Goal: Task Accomplishment & Management: Manage account settings

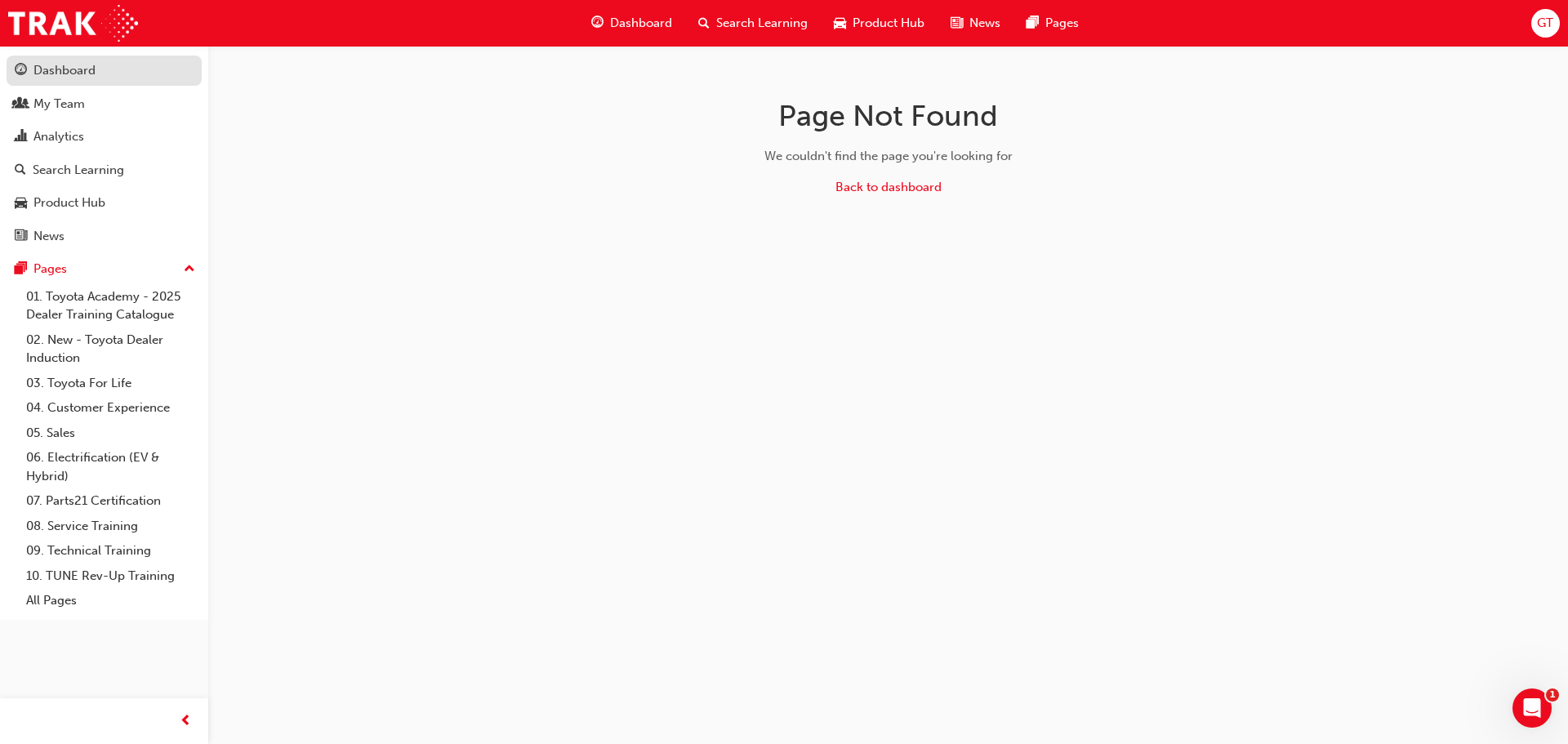
click at [51, 62] on div "Dashboard" at bounding box center [64, 70] width 62 height 18
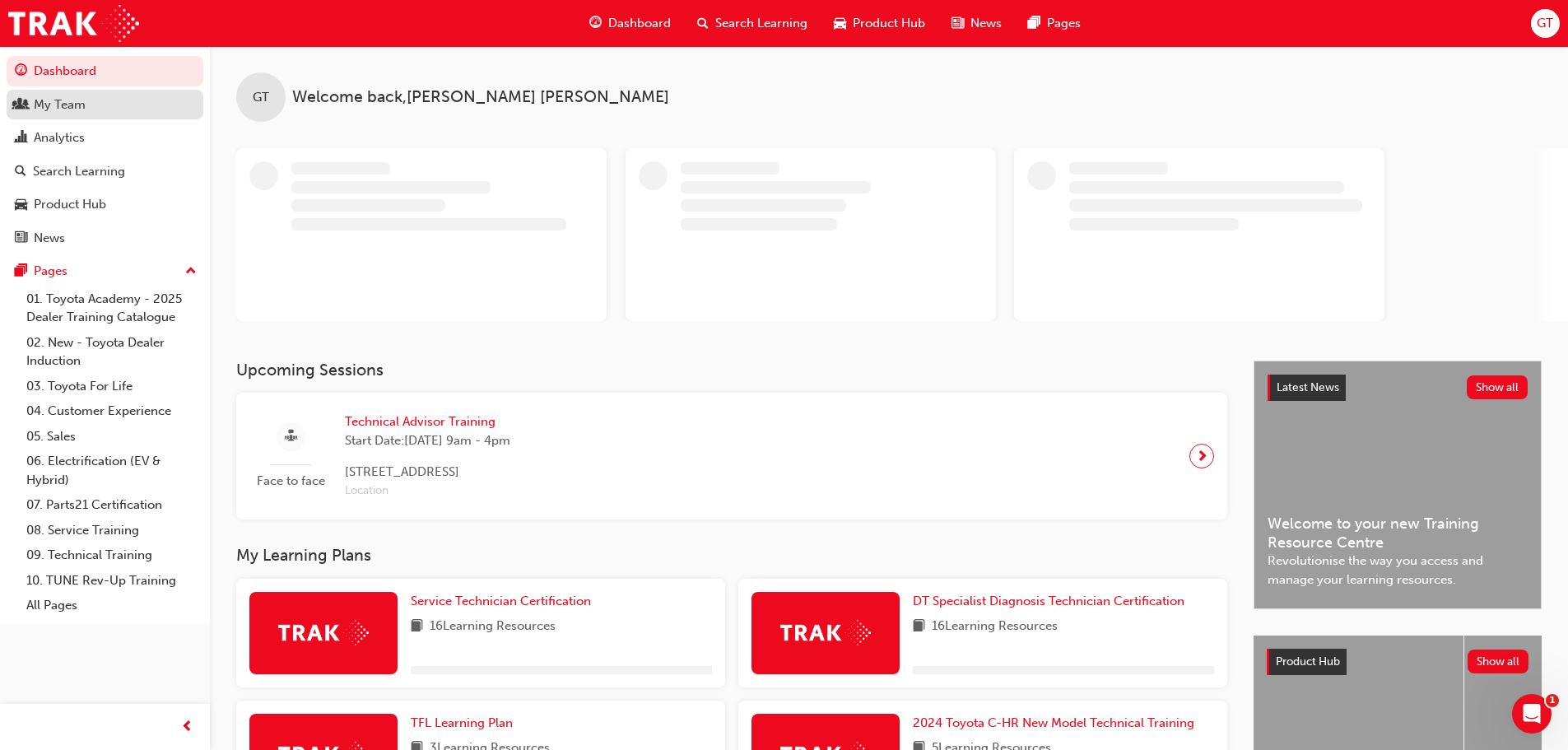
click at [87, 109] on div "My Team" at bounding box center [105, 104] width 180 height 20
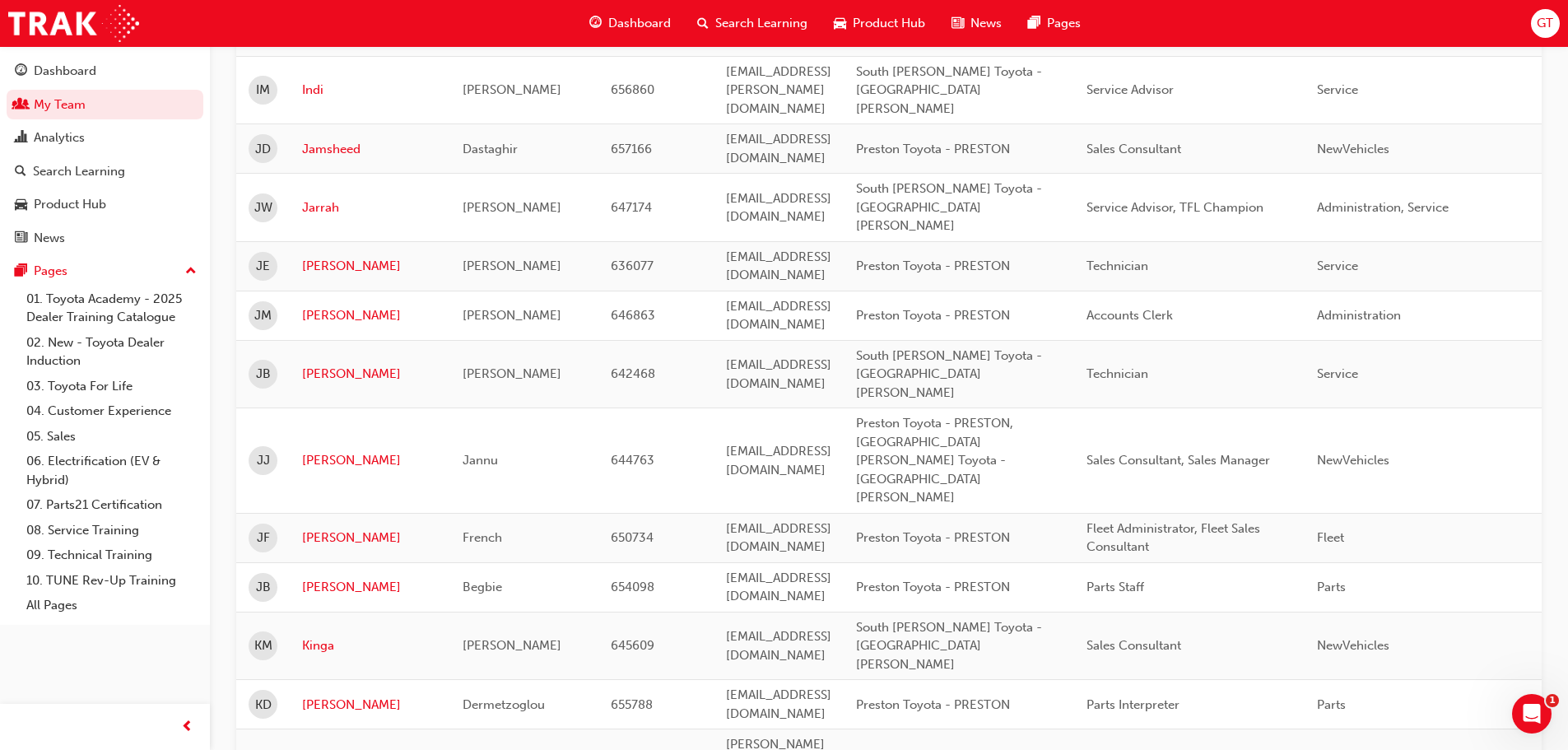
scroll to position [1976, 0]
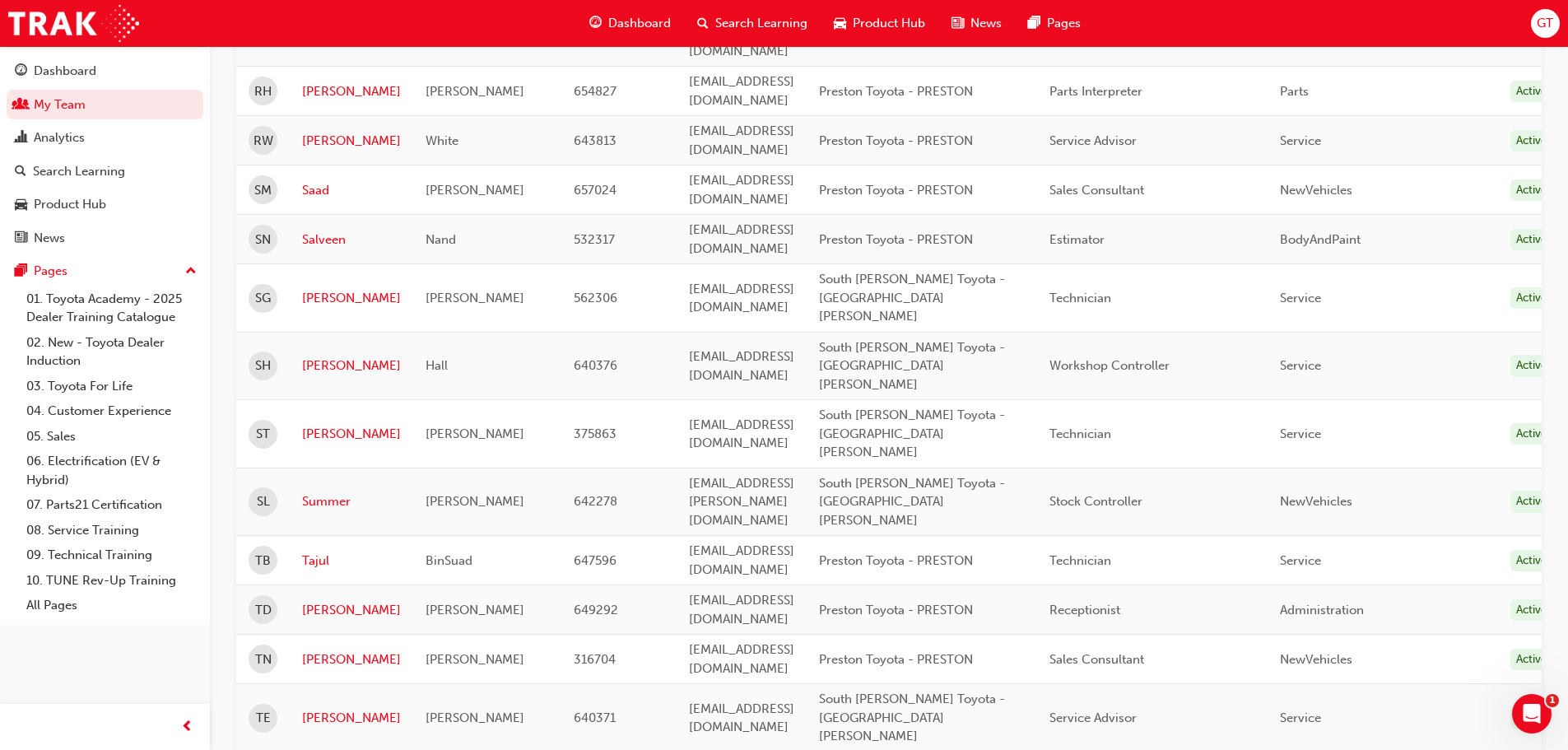
scroll to position [494, 0]
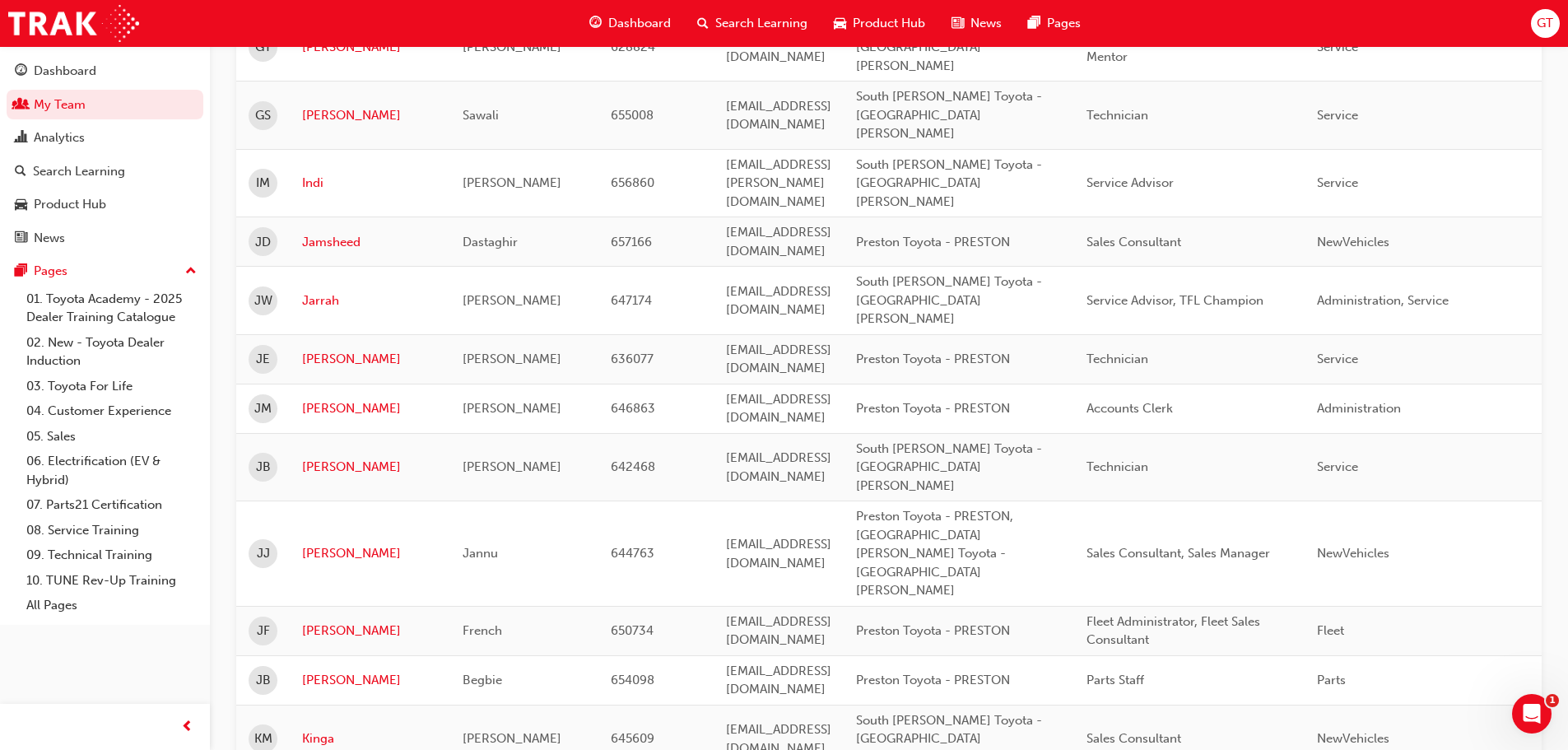
scroll to position [2058, 0]
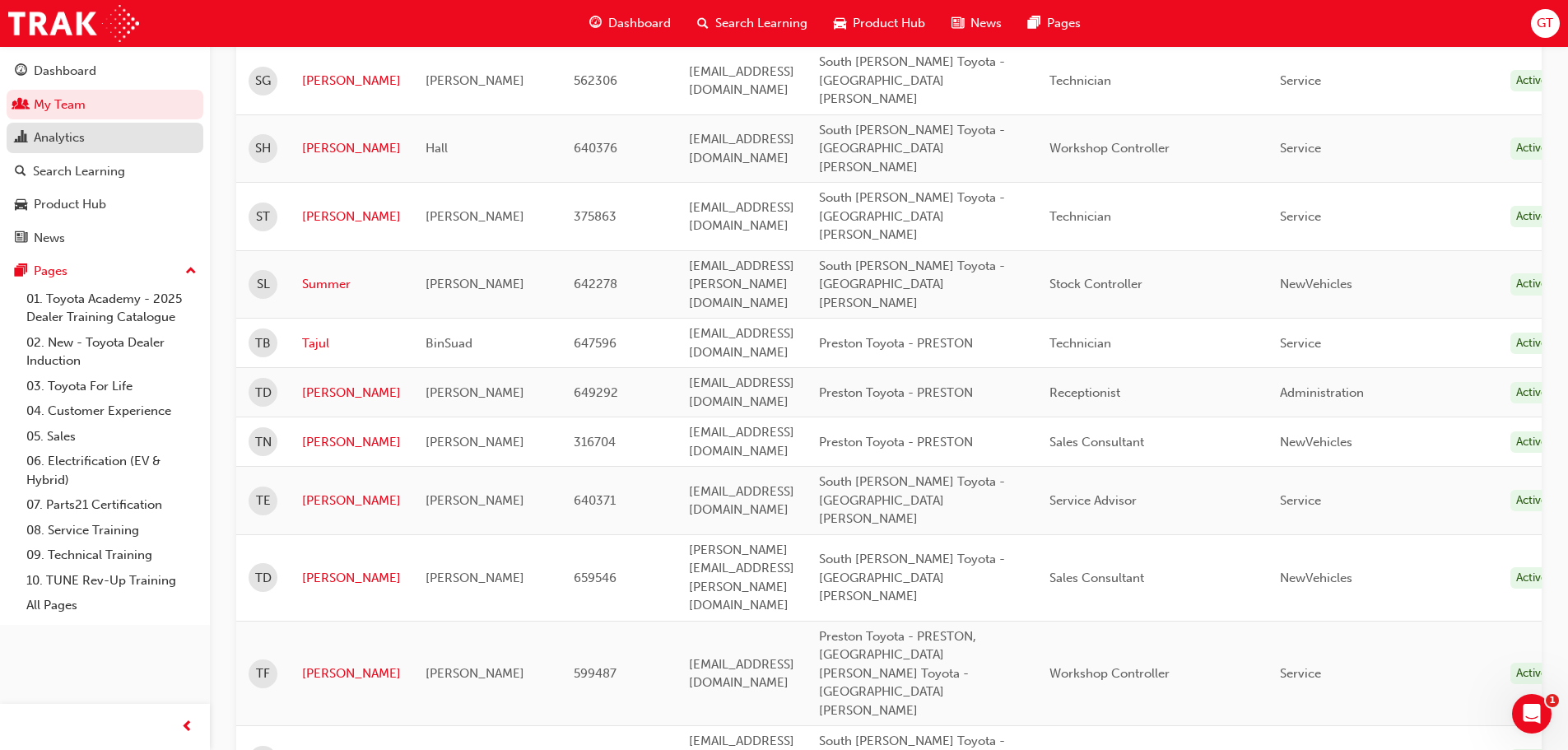
scroll to position [307, 0]
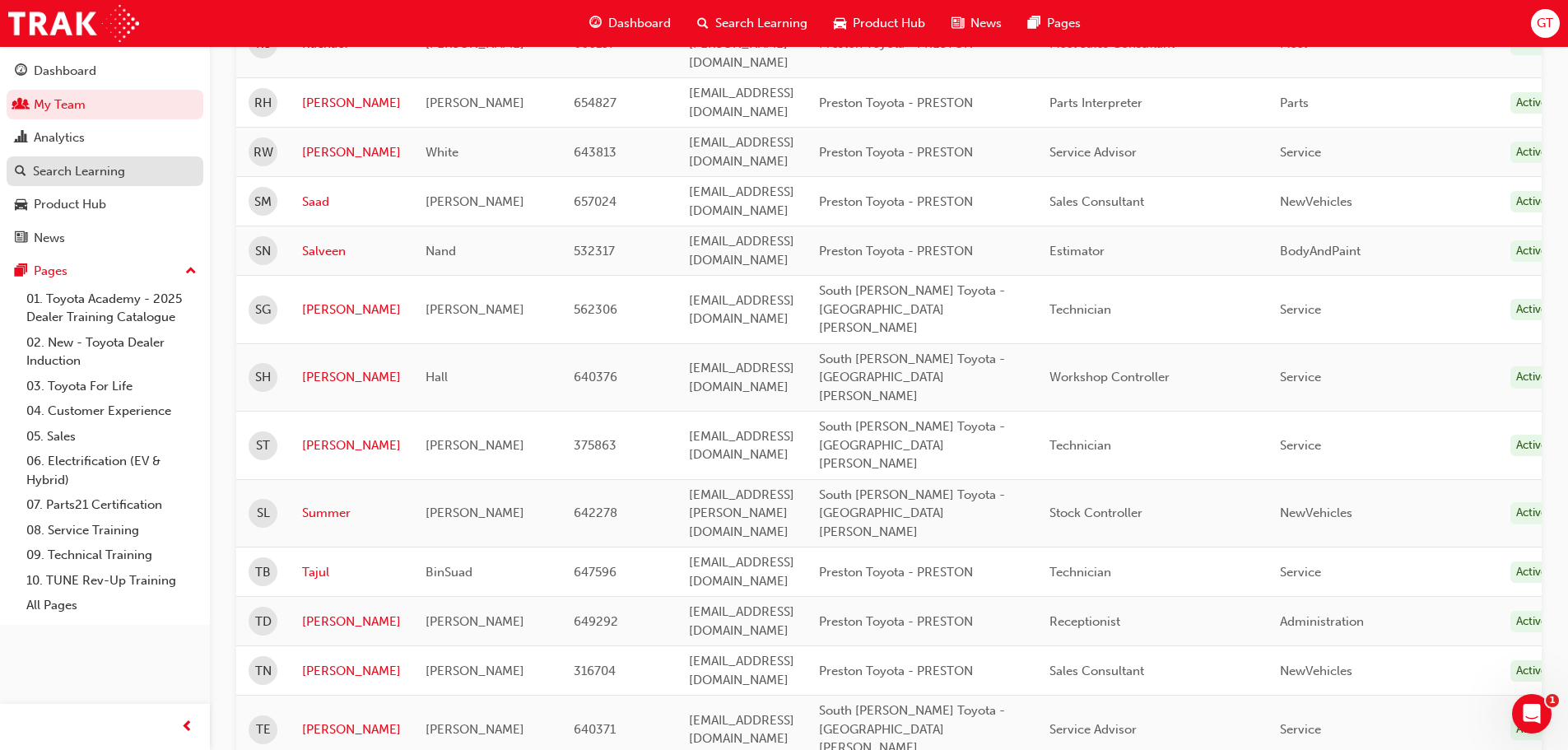
click at [100, 180] on div "Search Learning" at bounding box center [105, 171] width 180 height 20
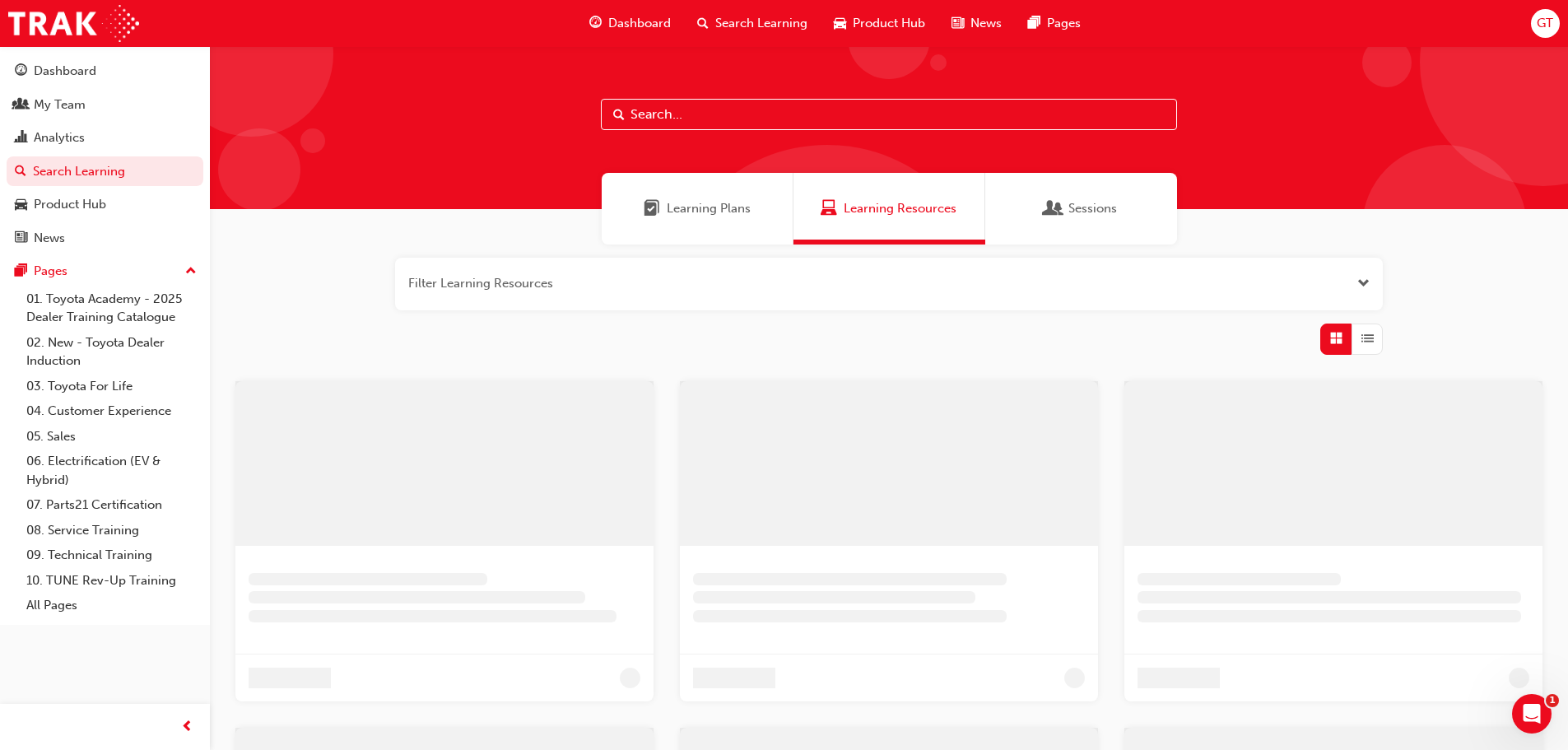
click at [661, 114] on input "text" at bounding box center [888, 114] width 577 height 31
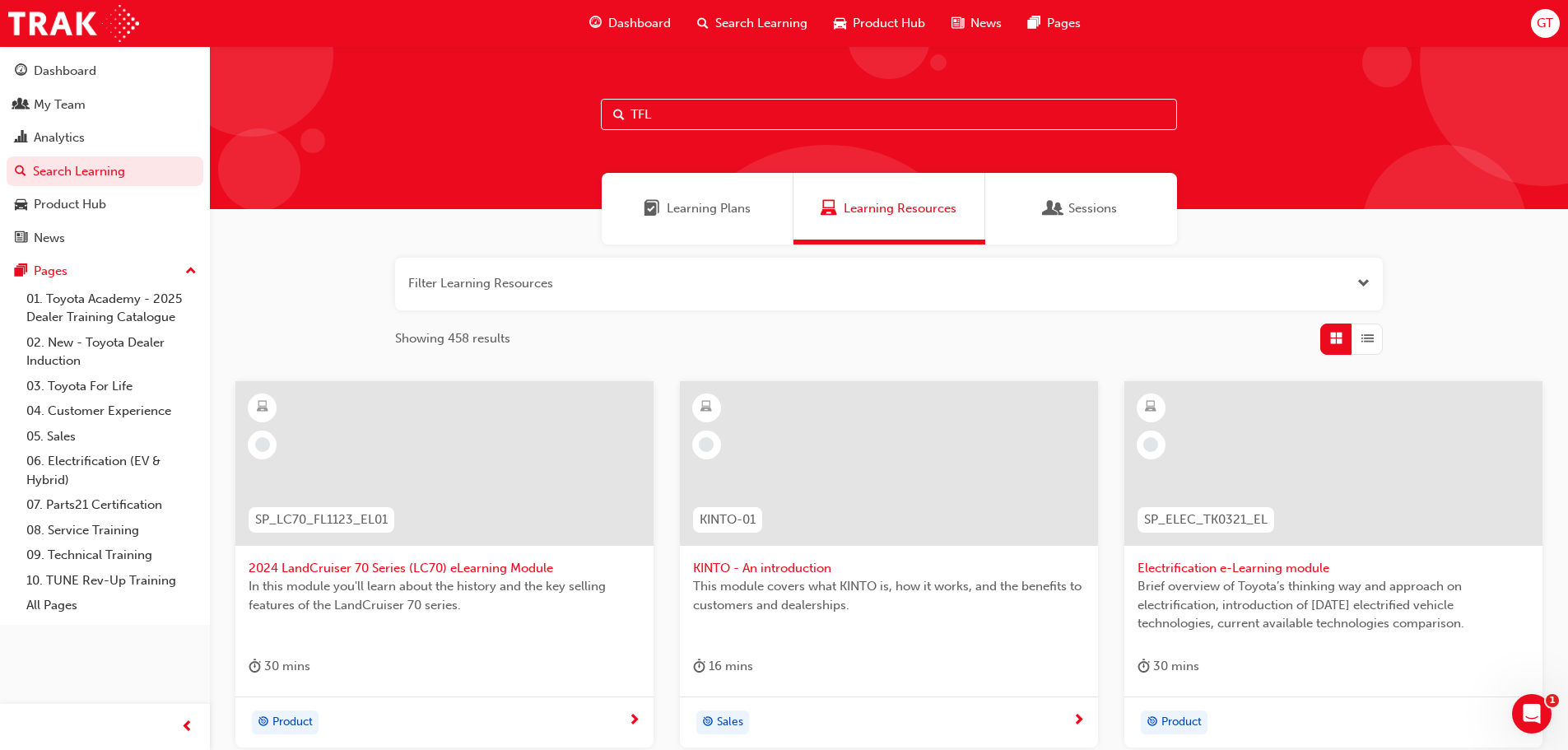
type input "TFL"
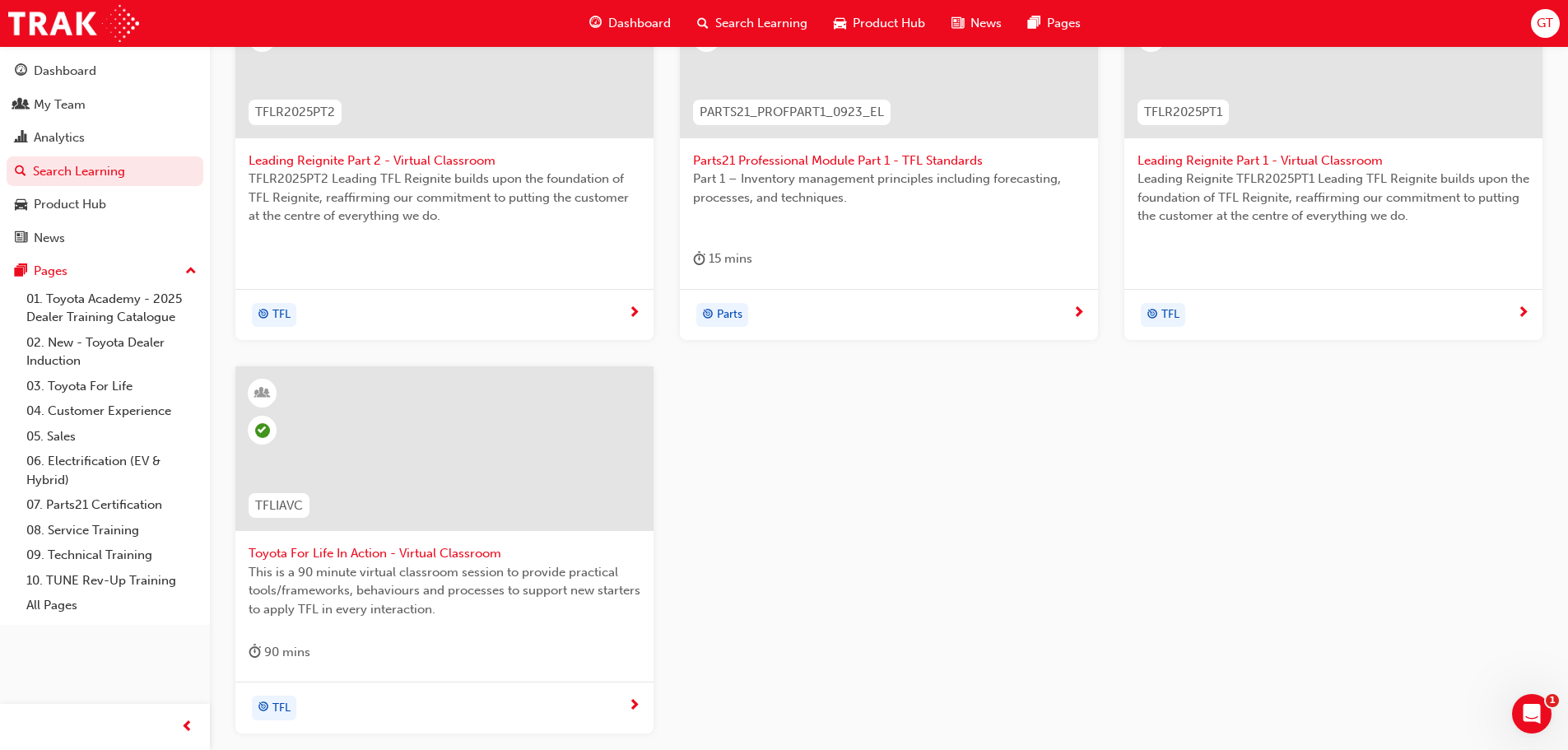
scroll to position [412, 0]
click at [326, 547] on span "Toyota For Life In Action - Virtual Classroom" at bounding box center [445, 549] width 392 height 19
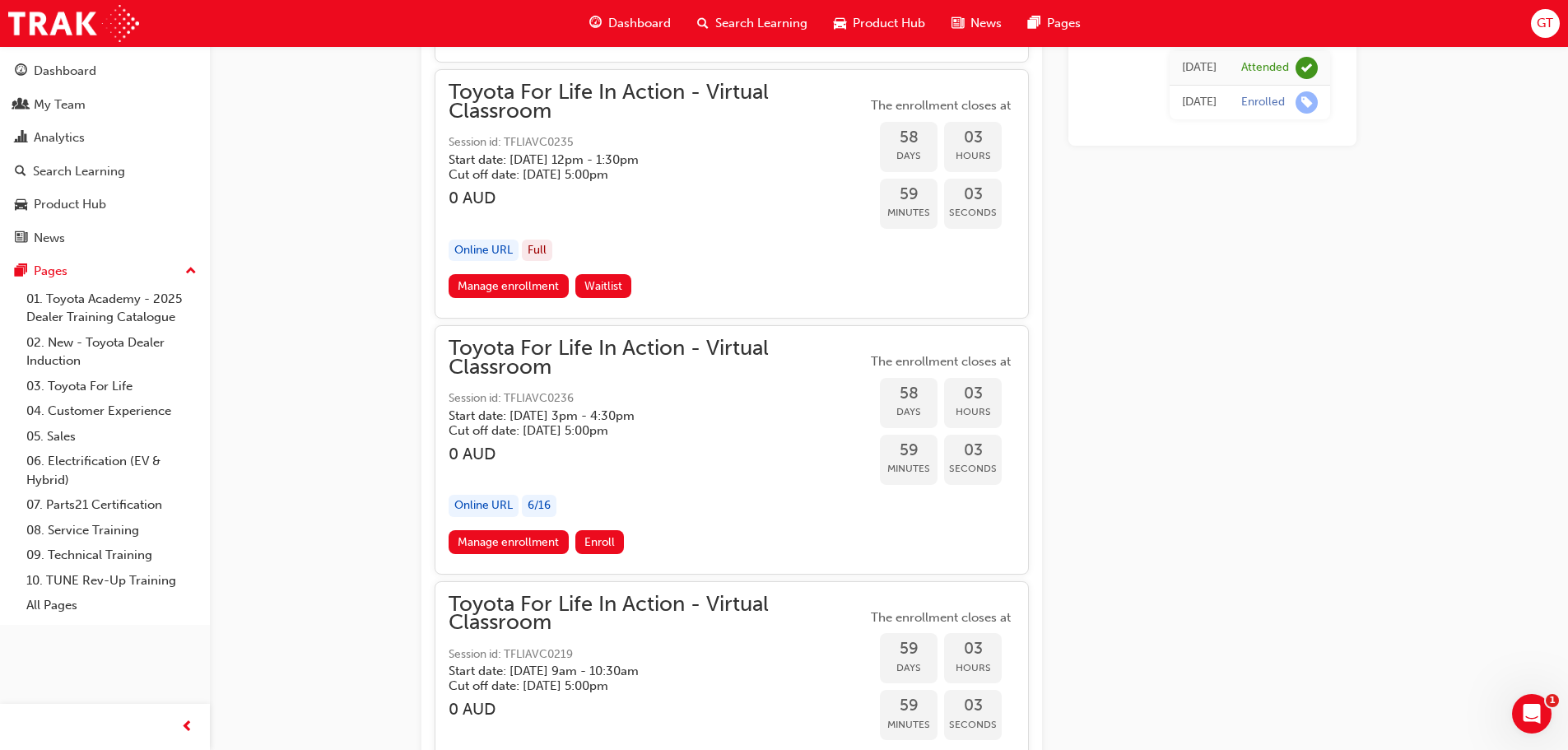
scroll to position [18391, 0]
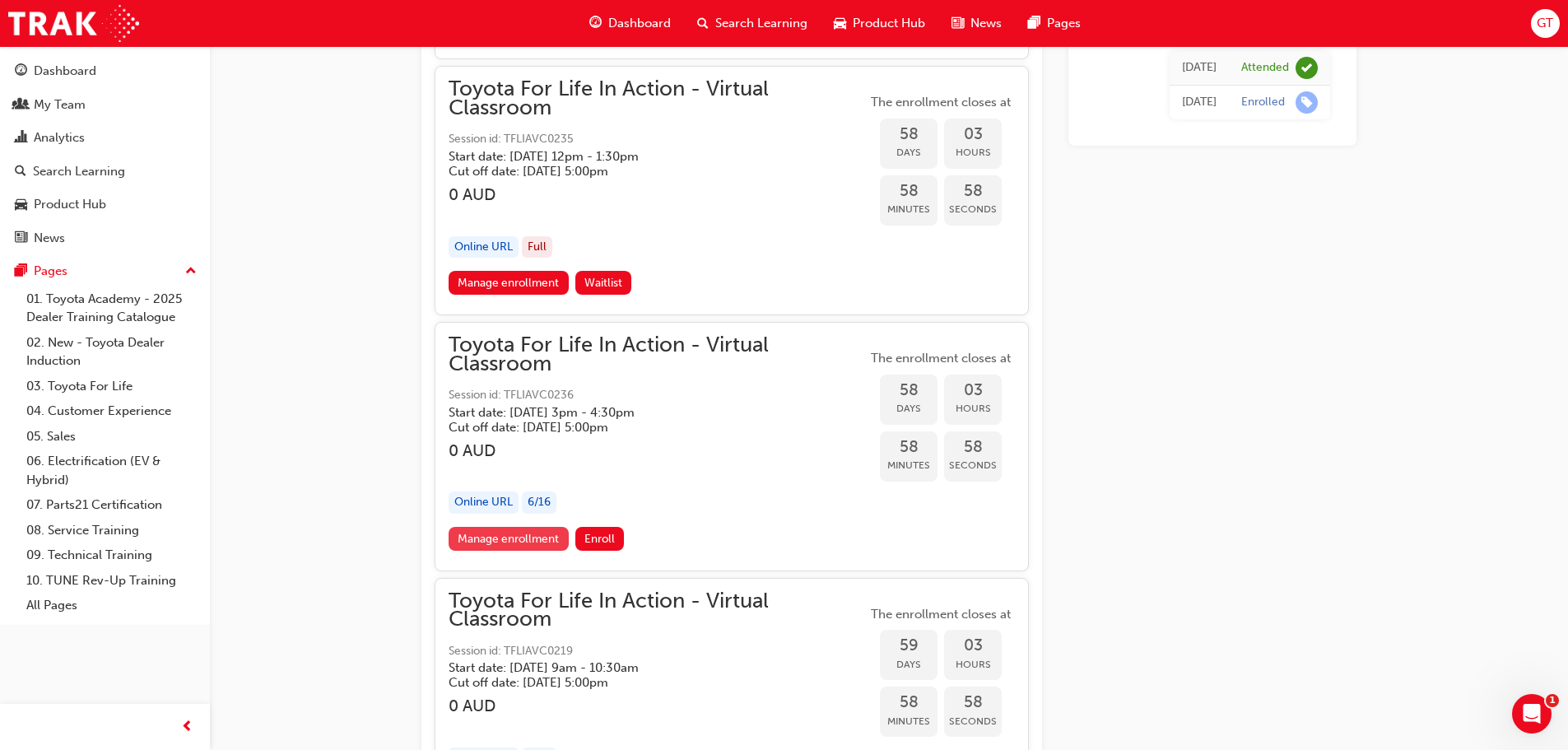
click at [526, 541] on link "Manage enrollment" at bounding box center [509, 539] width 120 height 24
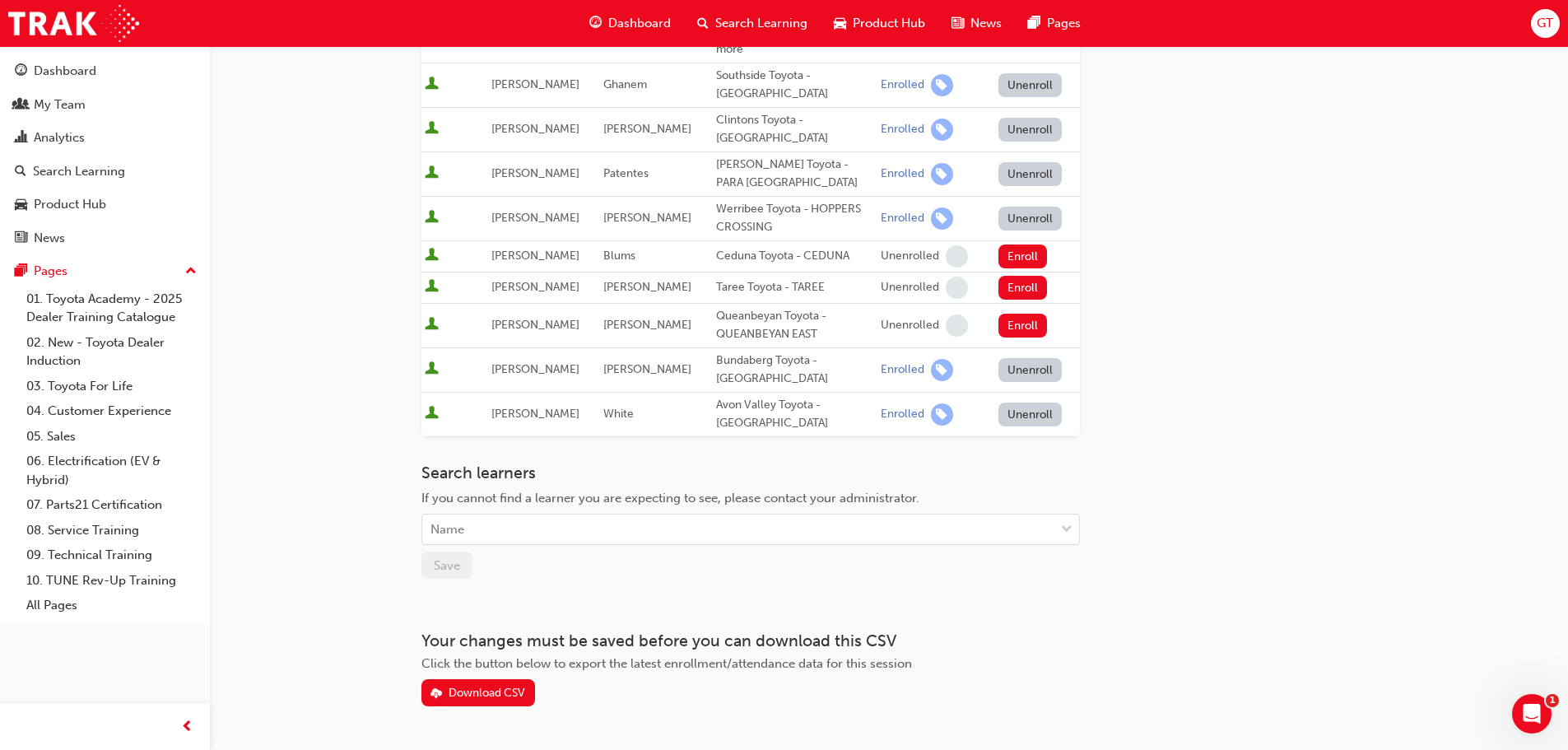
scroll to position [413, 0]
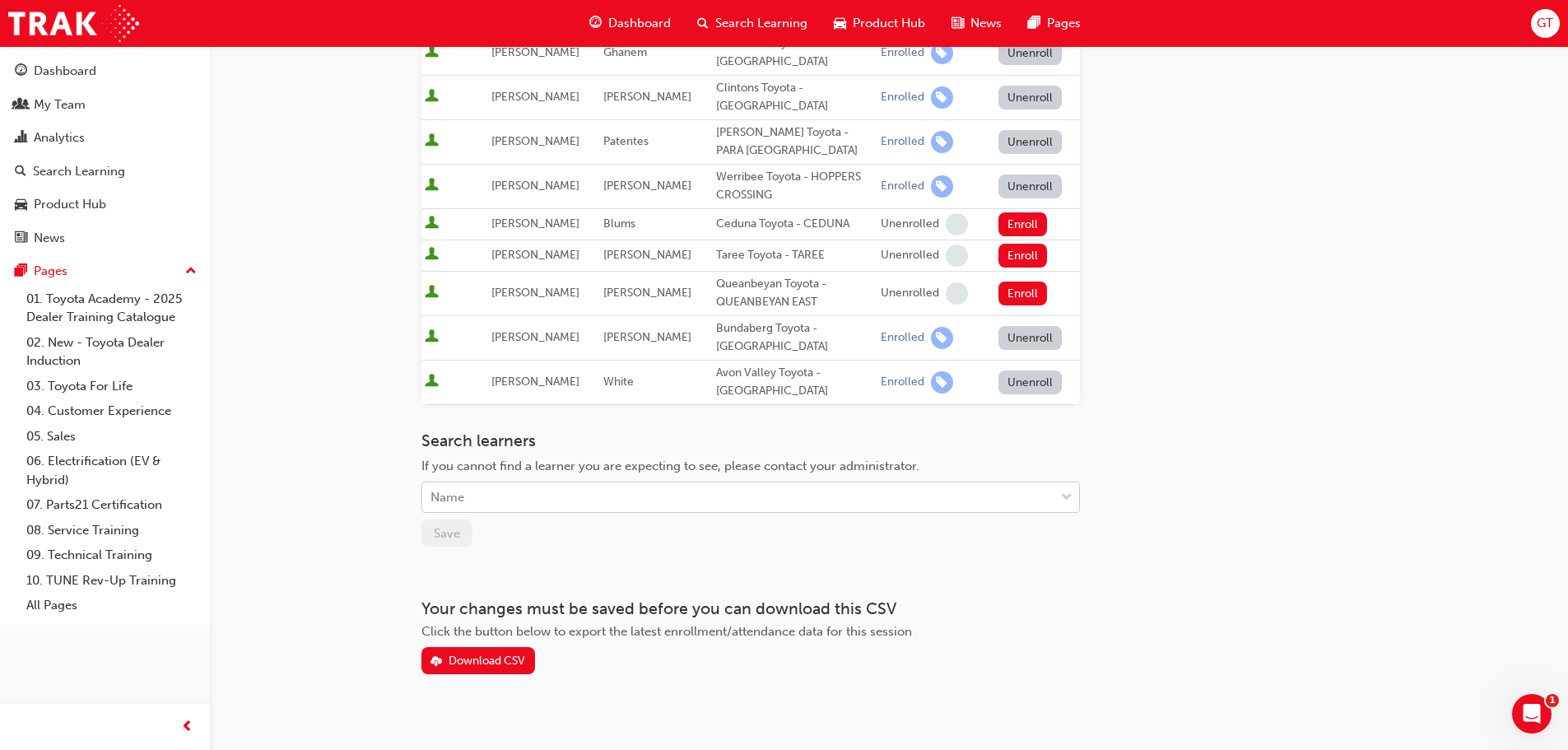
click at [507, 483] on div "Name" at bounding box center [738, 497] width 632 height 29
type input "ZAC"
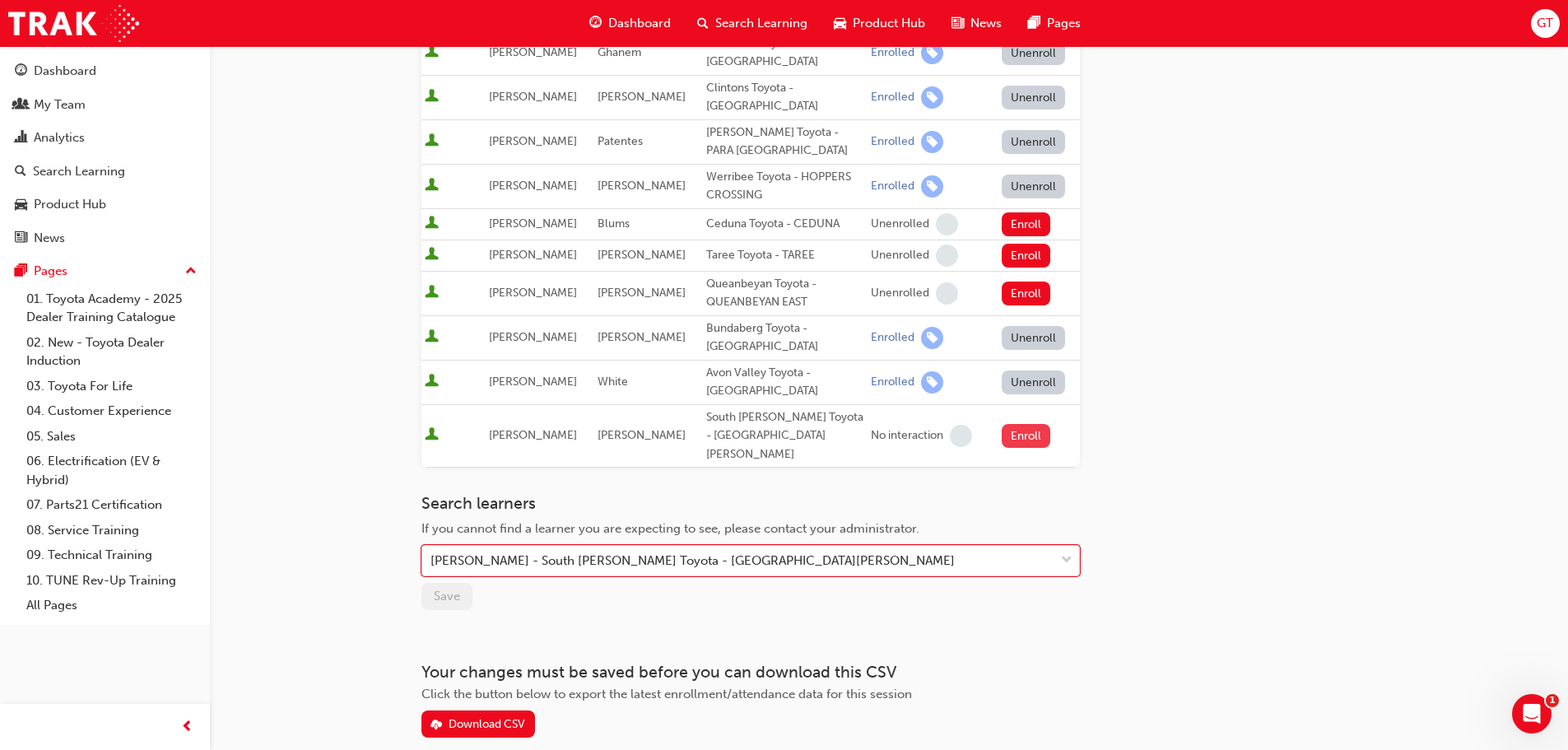
click at [1020, 424] on button "Enroll" at bounding box center [1026, 436] width 49 height 24
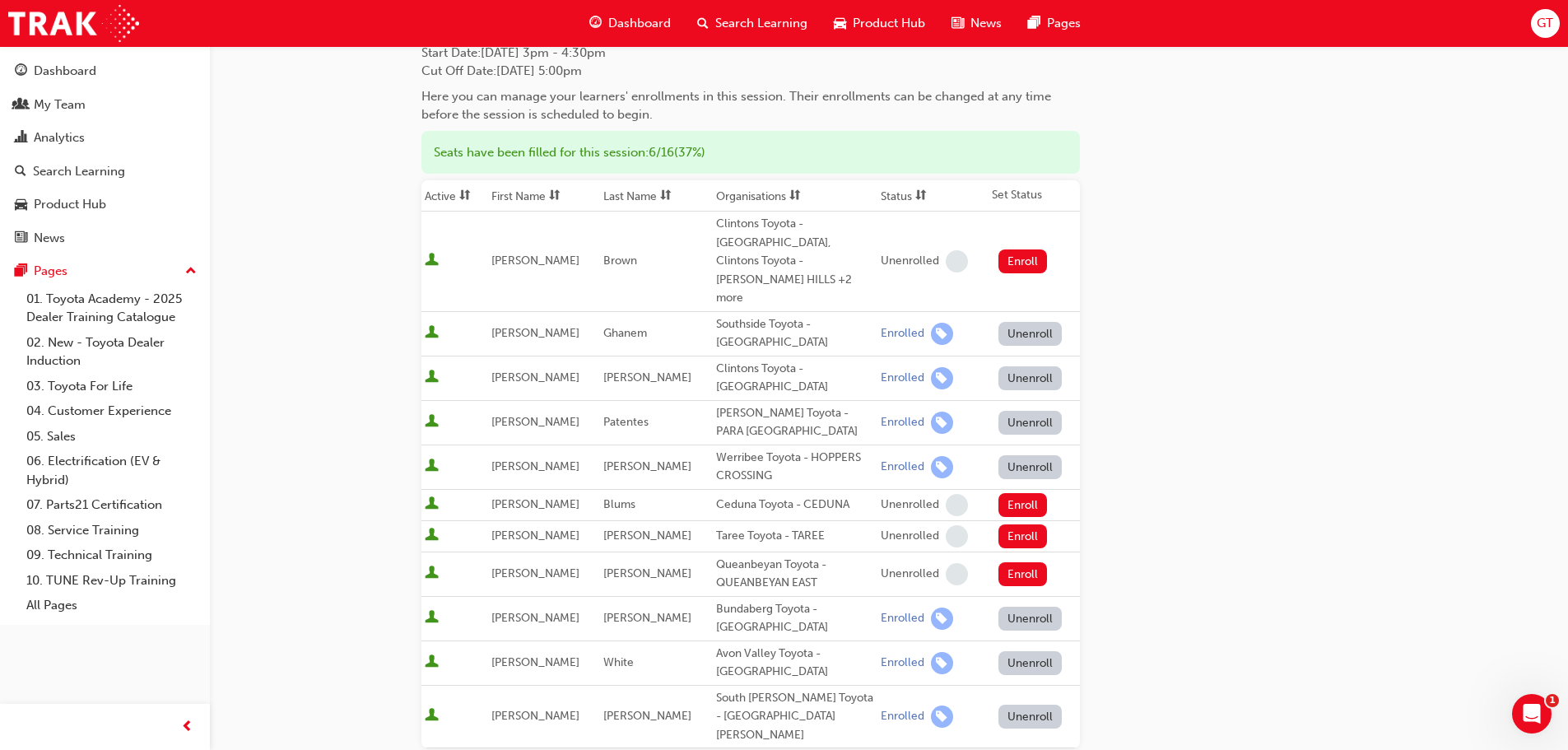
scroll to position [494, 0]
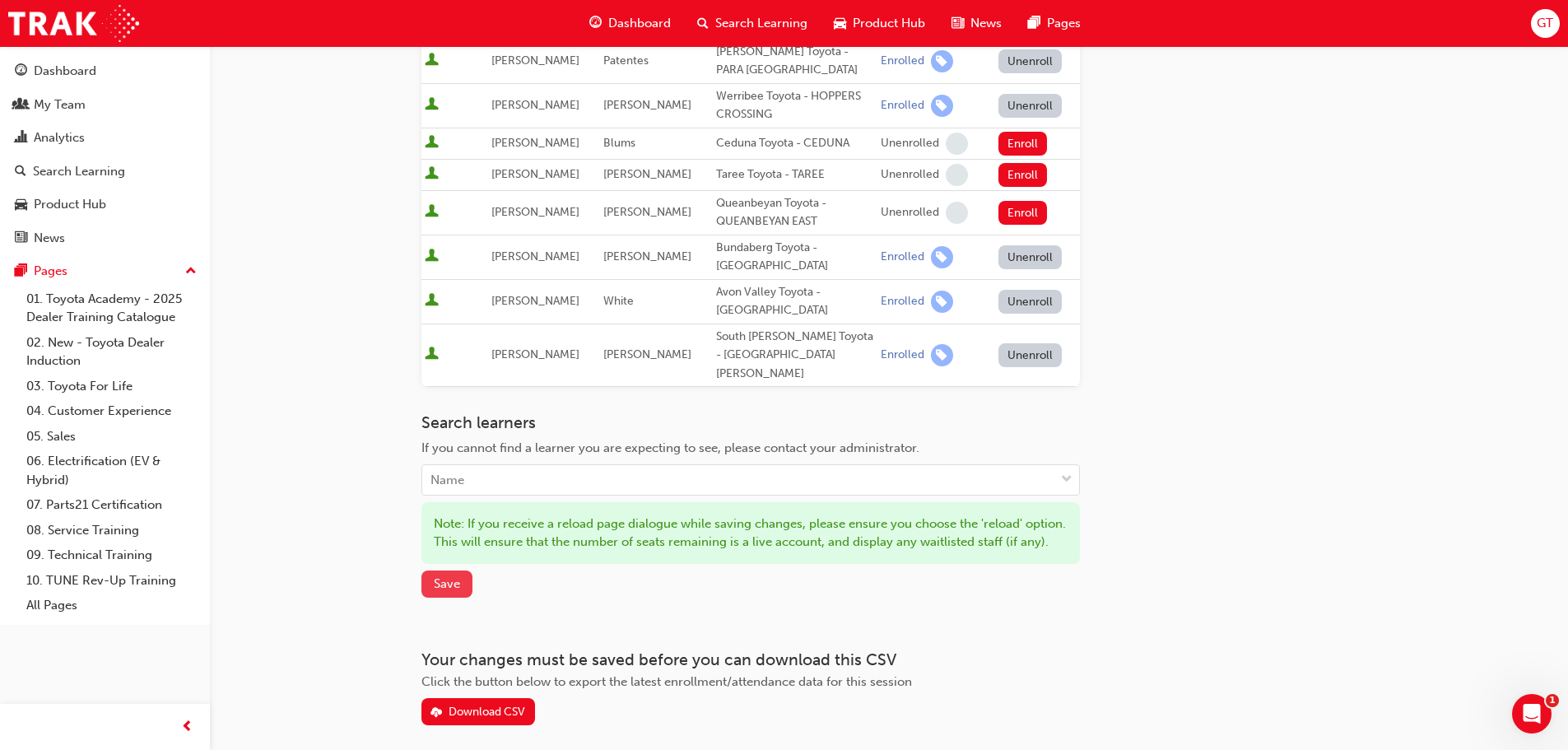
click at [453, 577] on span "Save" at bounding box center [447, 584] width 26 height 15
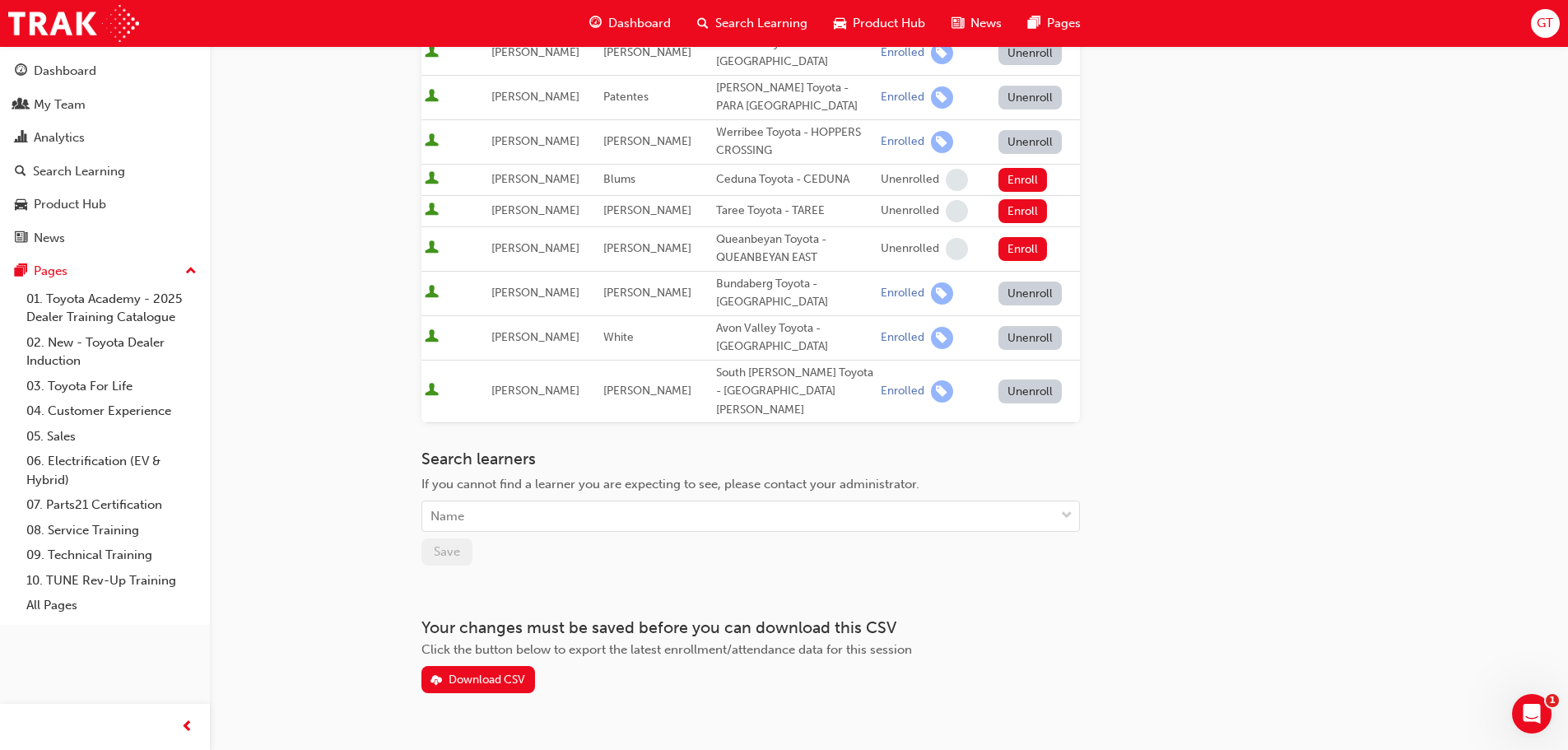
scroll to position [0, 0]
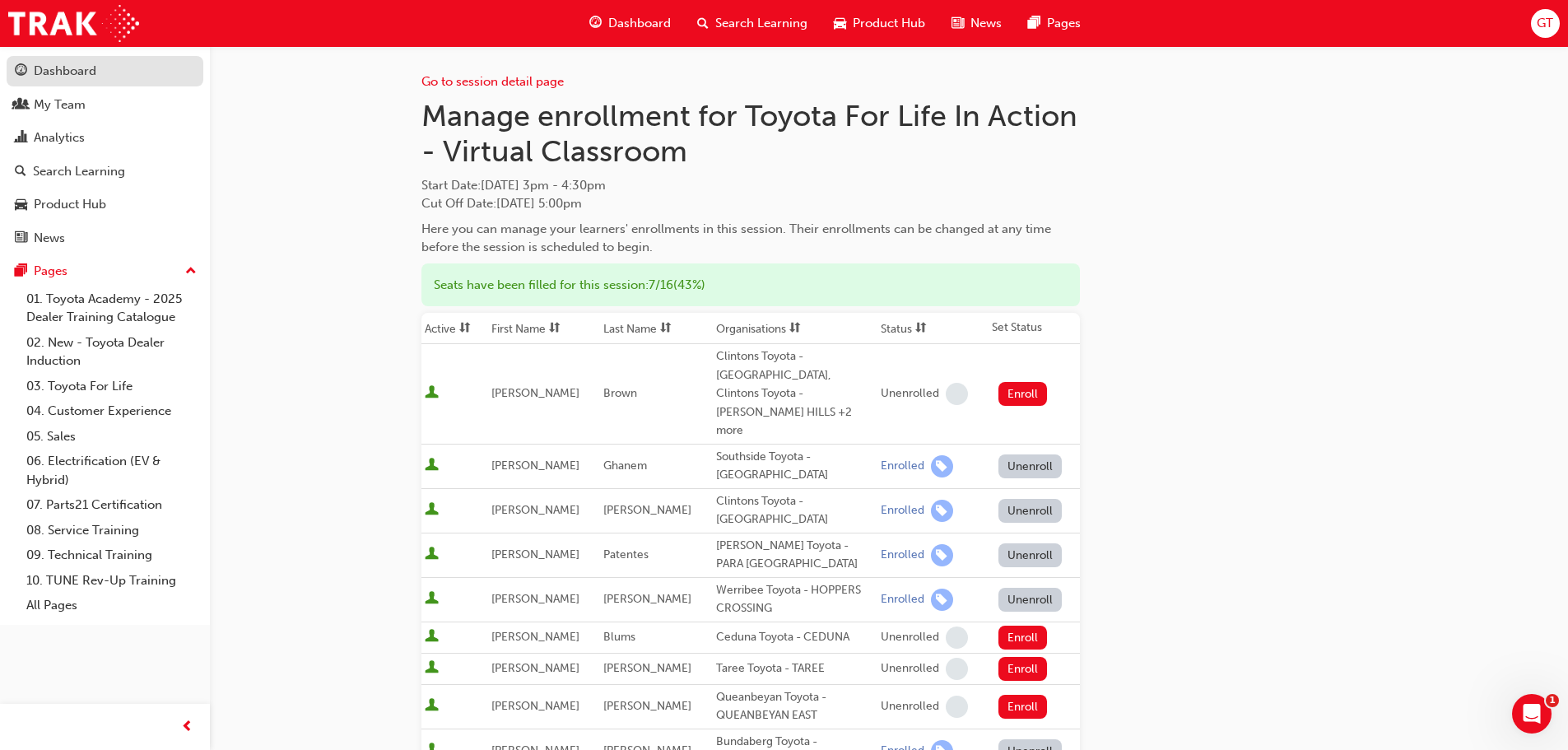
click at [105, 66] on div "Dashboard" at bounding box center [105, 71] width 180 height 20
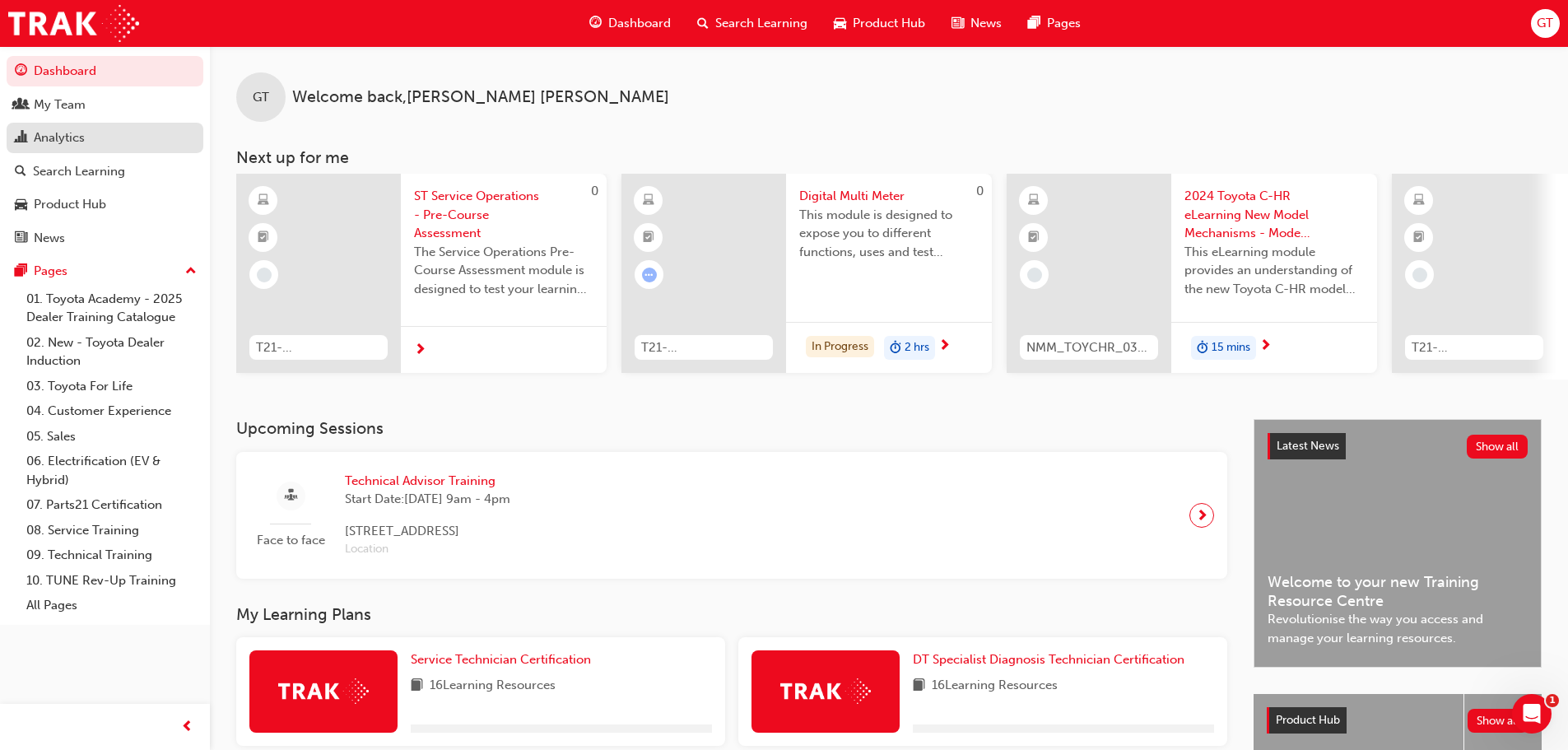
click at [87, 151] on link "Analytics" at bounding box center [104, 138] width 197 height 30
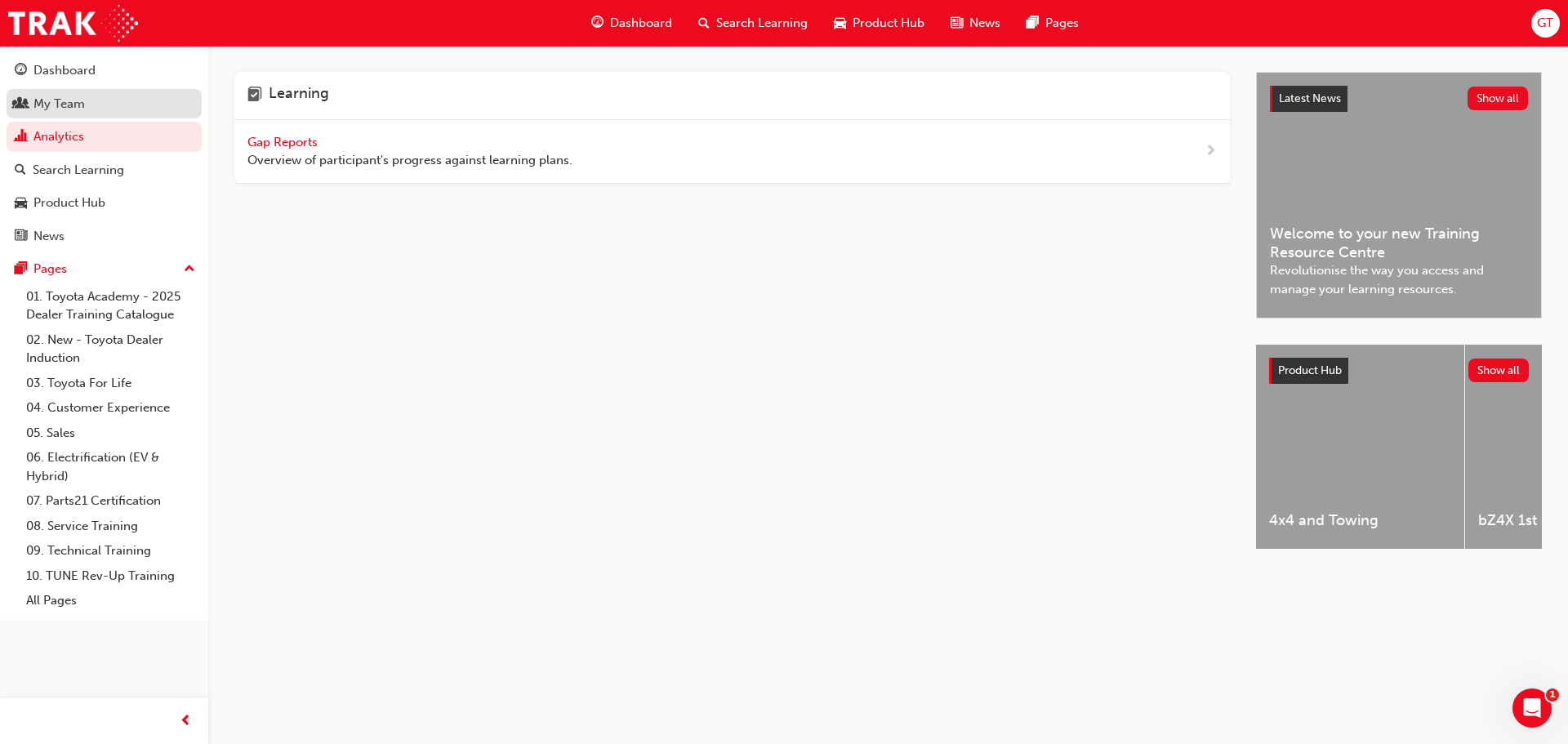
click at [133, 96] on div "My Team" at bounding box center [104, 103] width 179 height 20
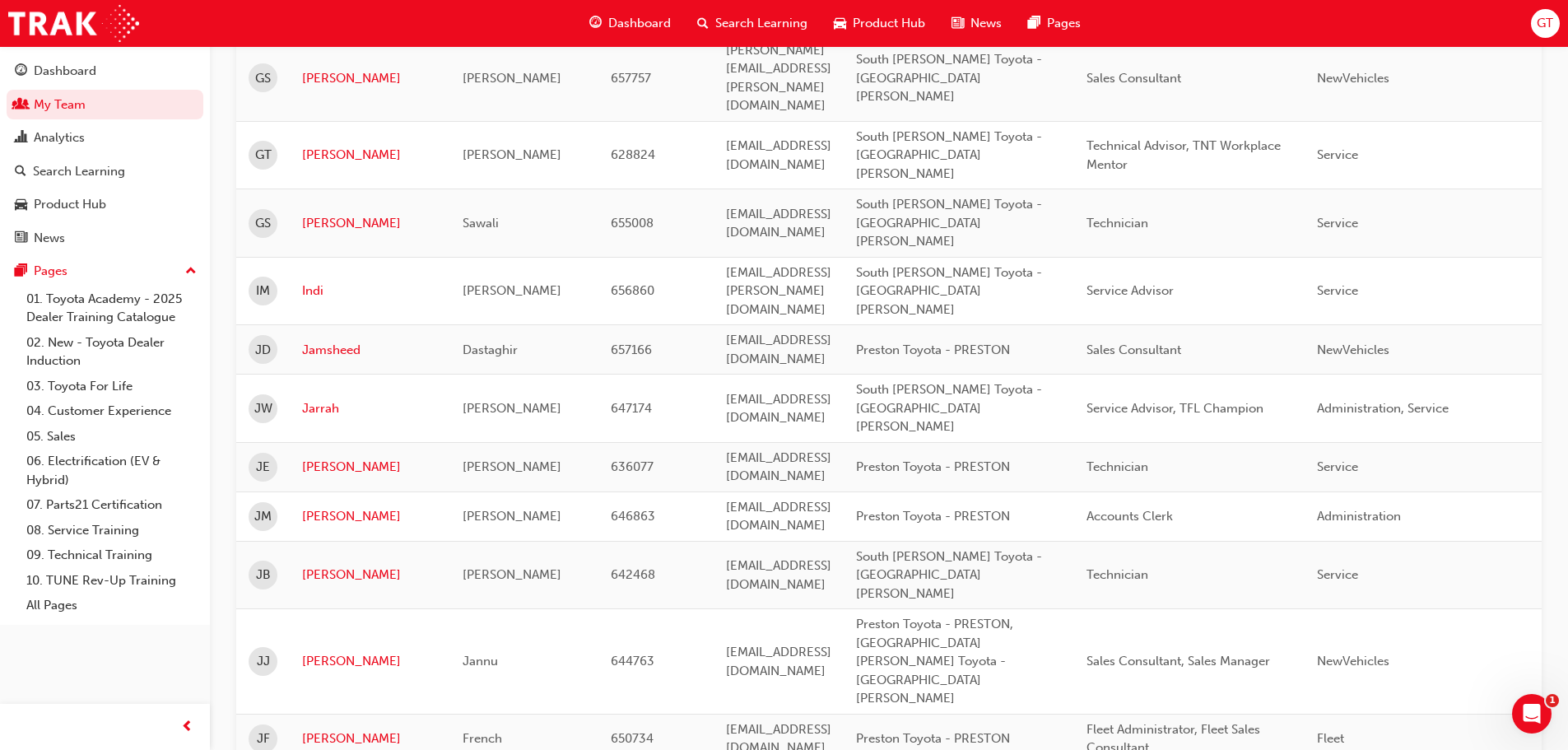
scroll to position [1894, 0]
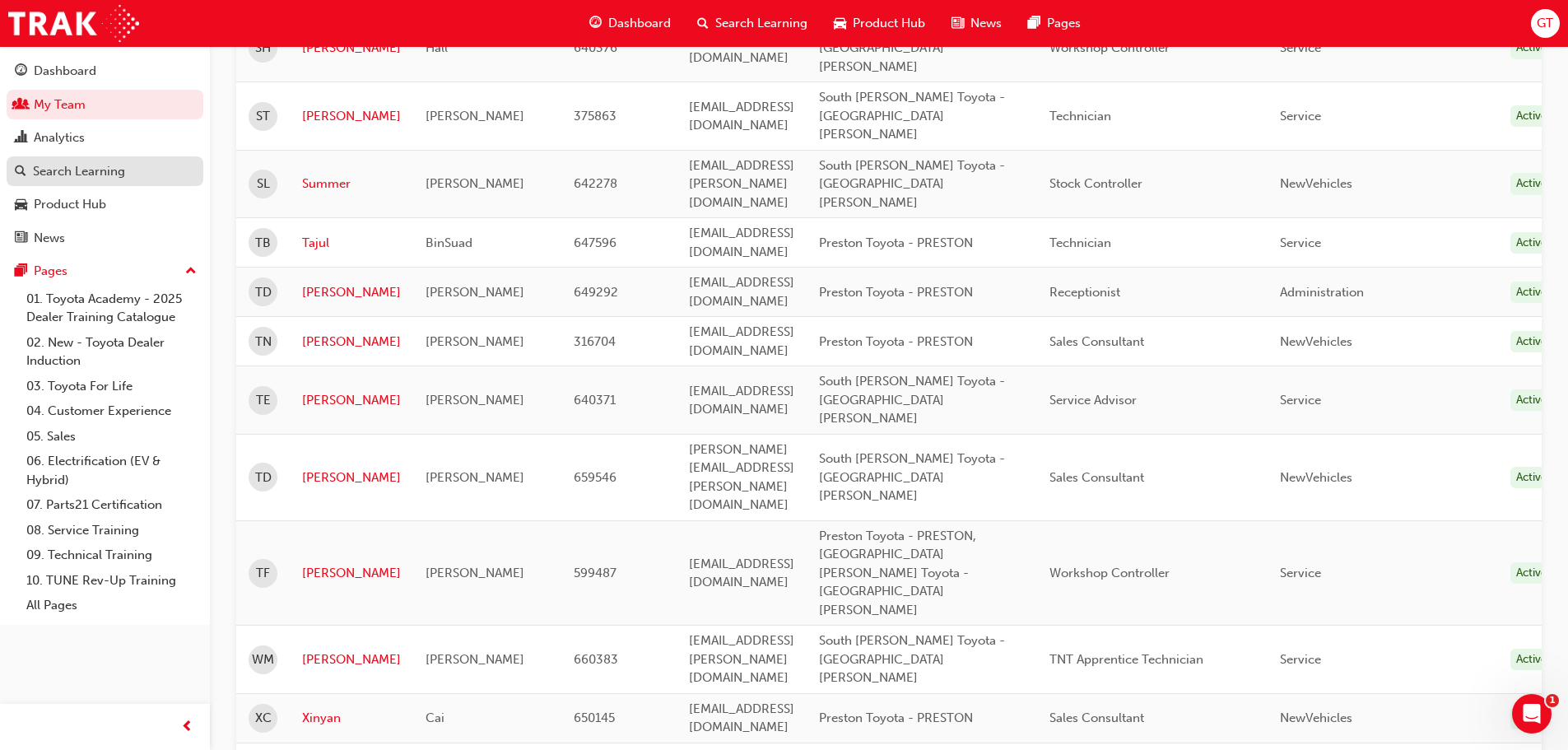
click at [47, 168] on div "Search Learning" at bounding box center [79, 171] width 92 height 19
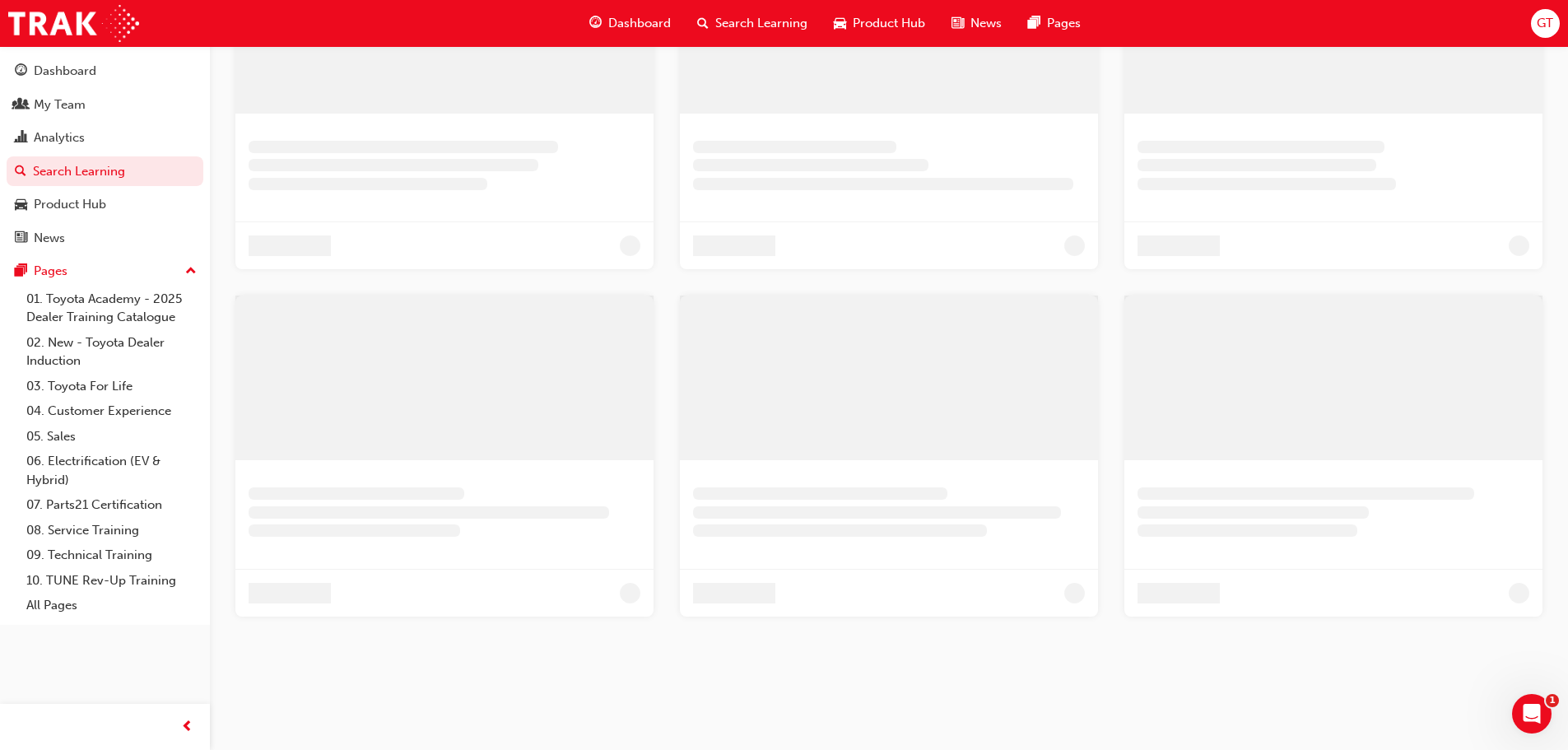
scroll to position [551, 0]
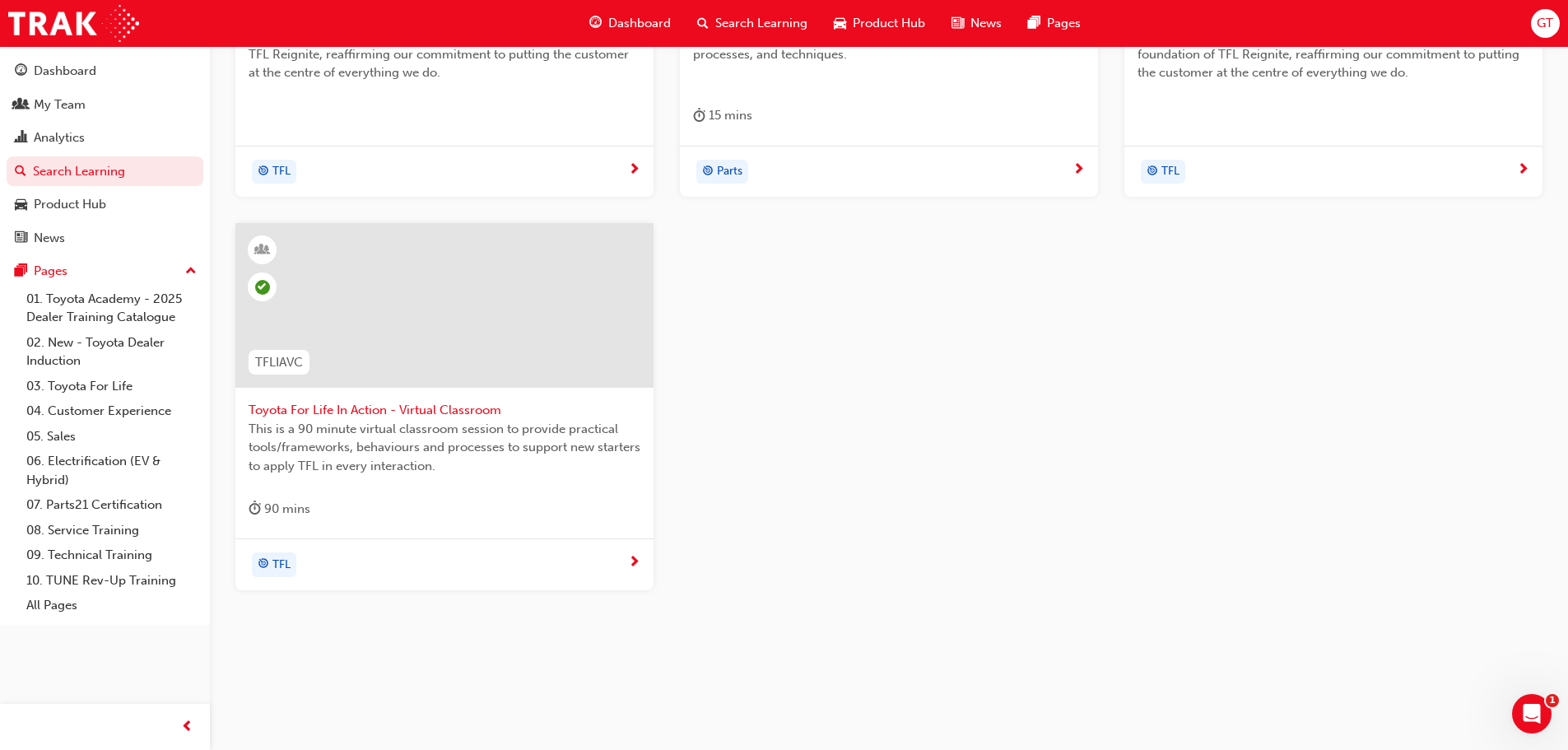
click at [333, 411] on span "Toyota For Life In Action - Virtual Classroom" at bounding box center [445, 410] width 392 height 19
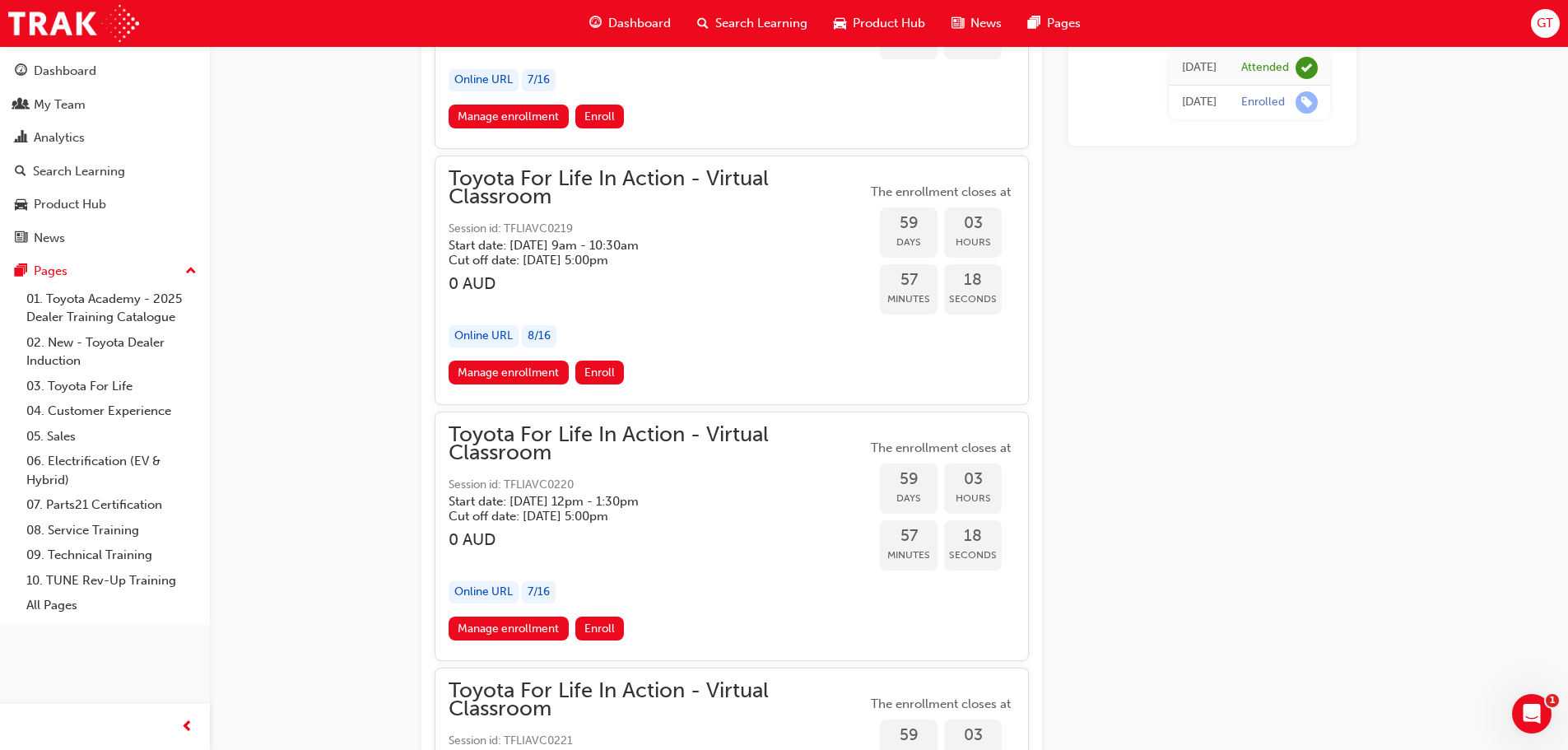
scroll to position [18845, 0]
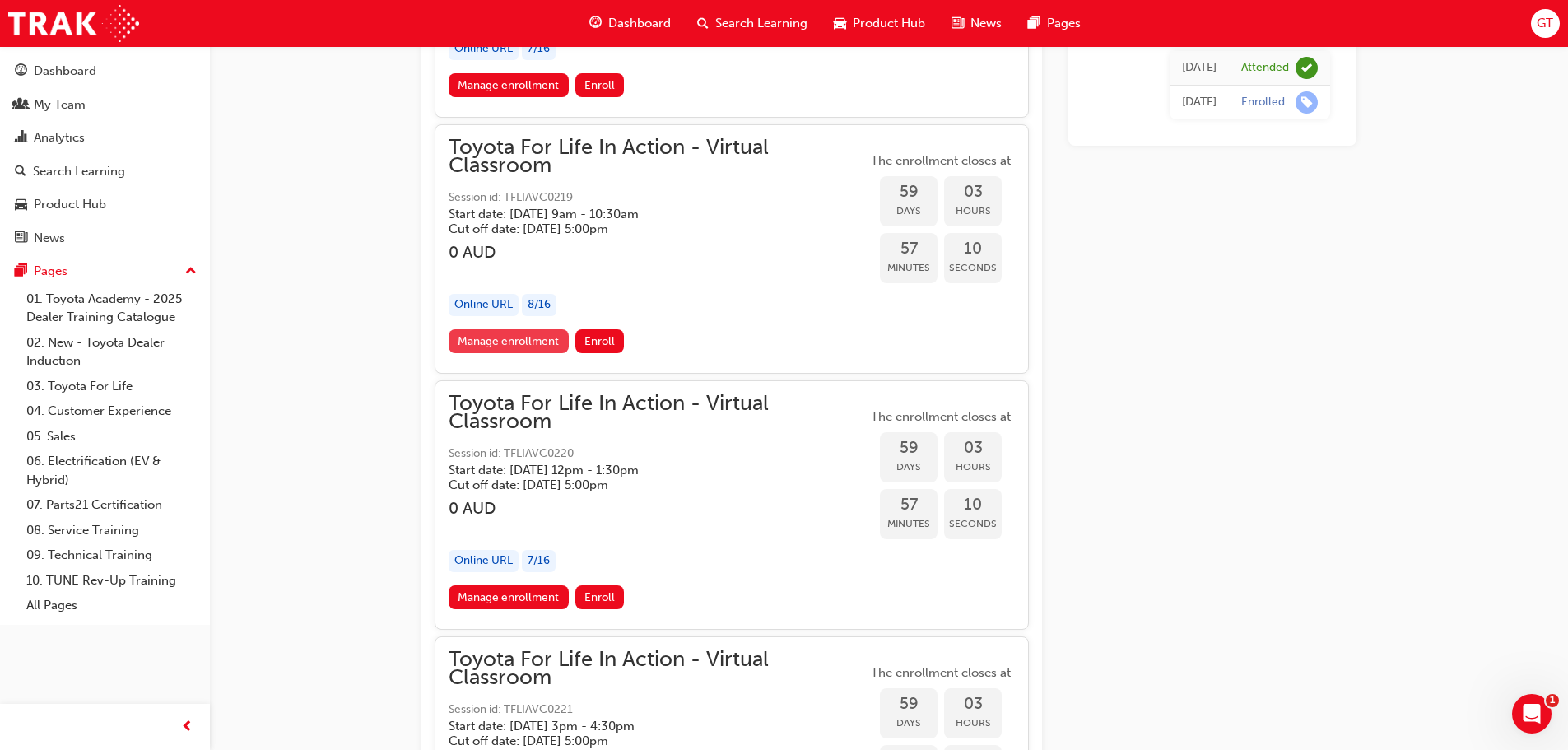
click at [522, 330] on link "Manage enrollment" at bounding box center [509, 341] width 120 height 24
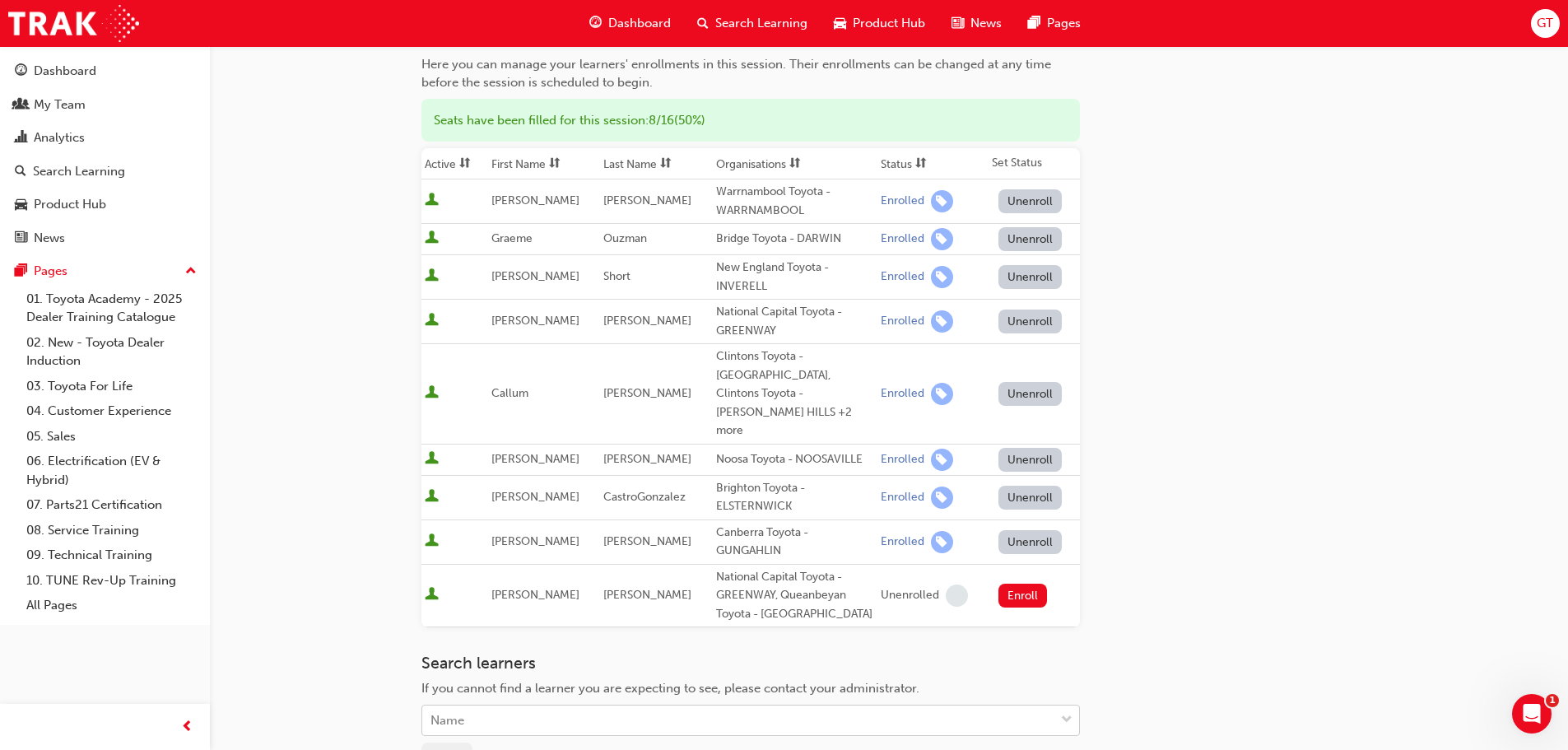
scroll to position [184, 0]
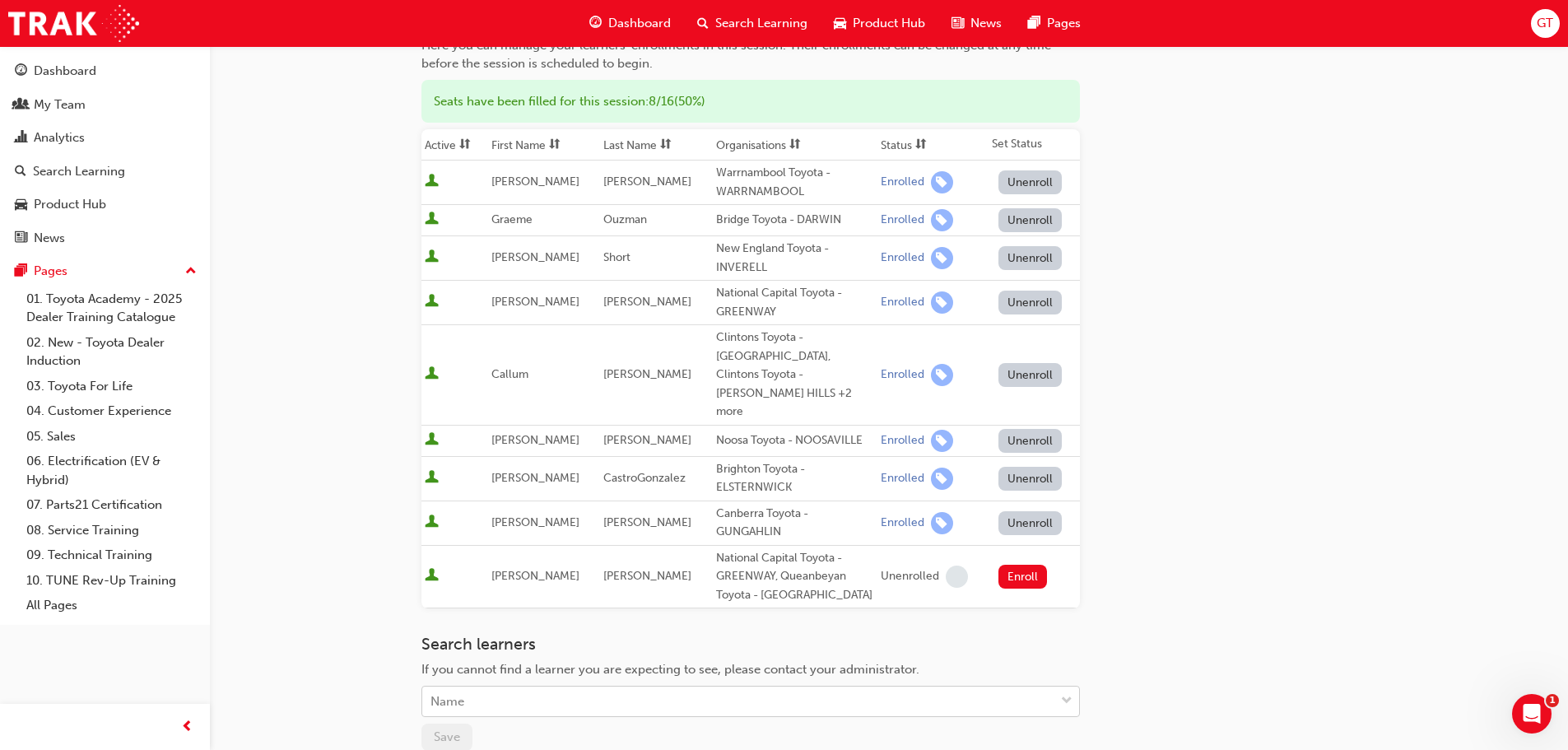
click at [466, 566] on body "Your version of Internet Explorer is outdated and not supported. Please upgrade…" at bounding box center [784, 191] width 1568 height 750
type input "wi"
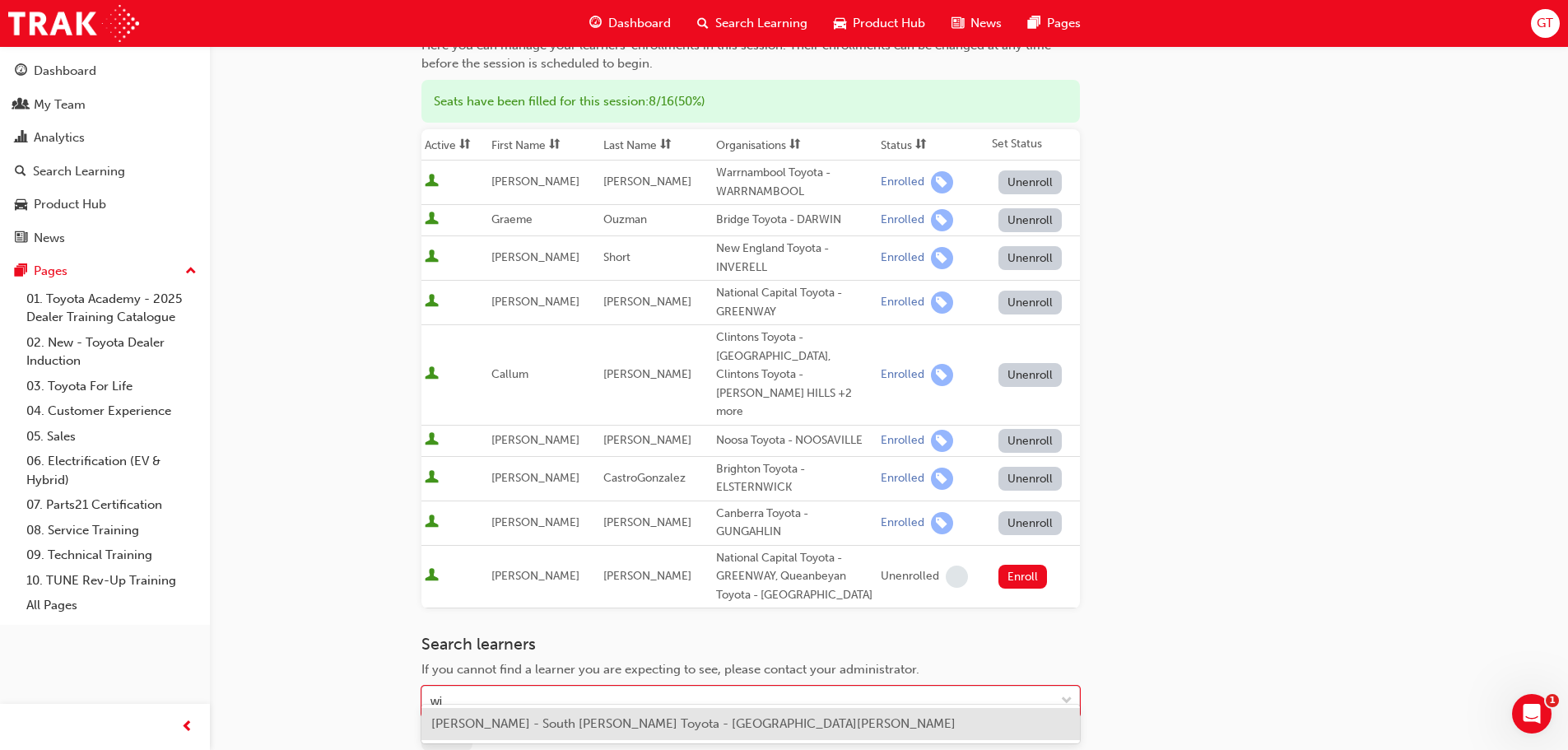
click at [503, 726] on span "William McGinty - South Morang Toyota - SOUTH MORANG" at bounding box center [693, 723] width 524 height 15
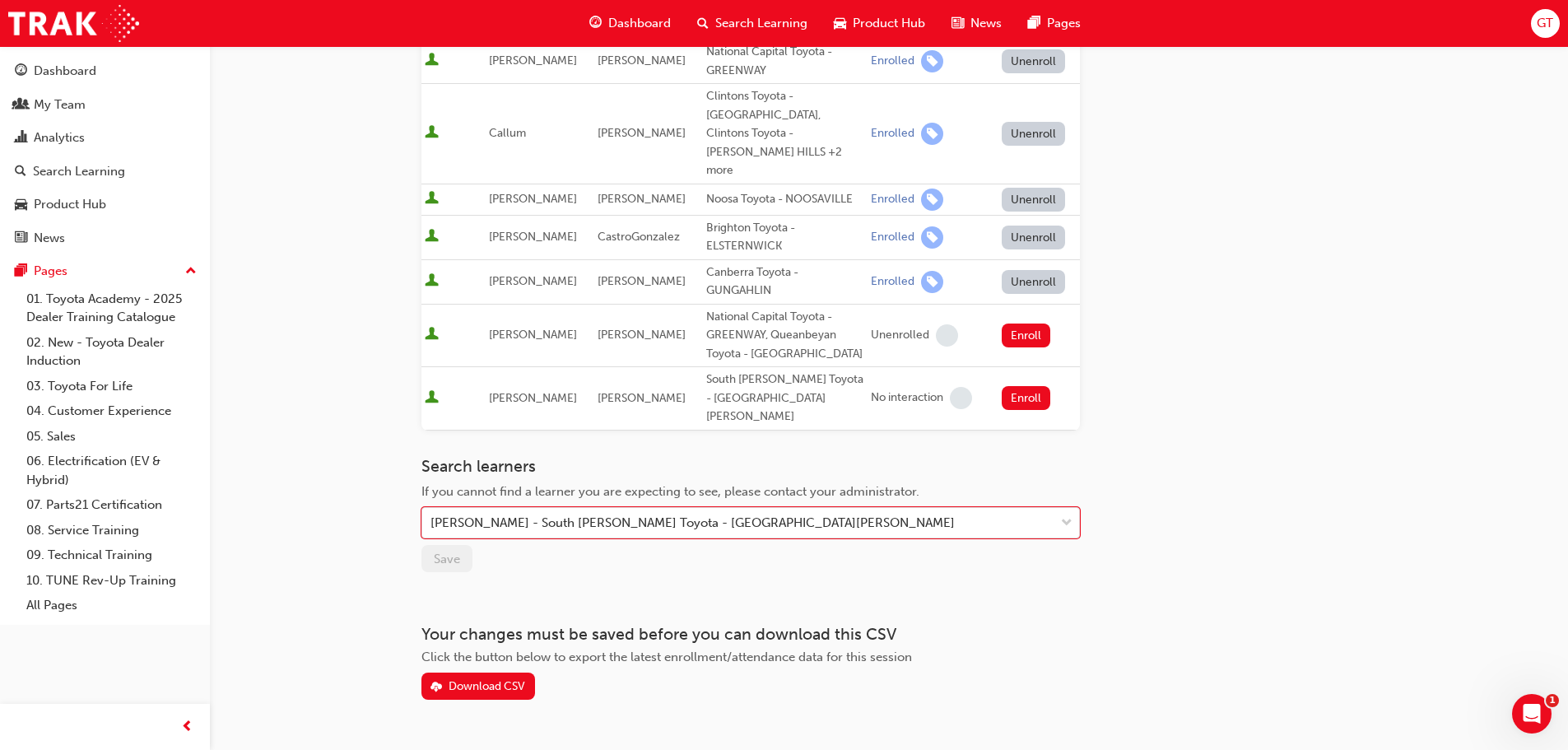
scroll to position [431, 0]
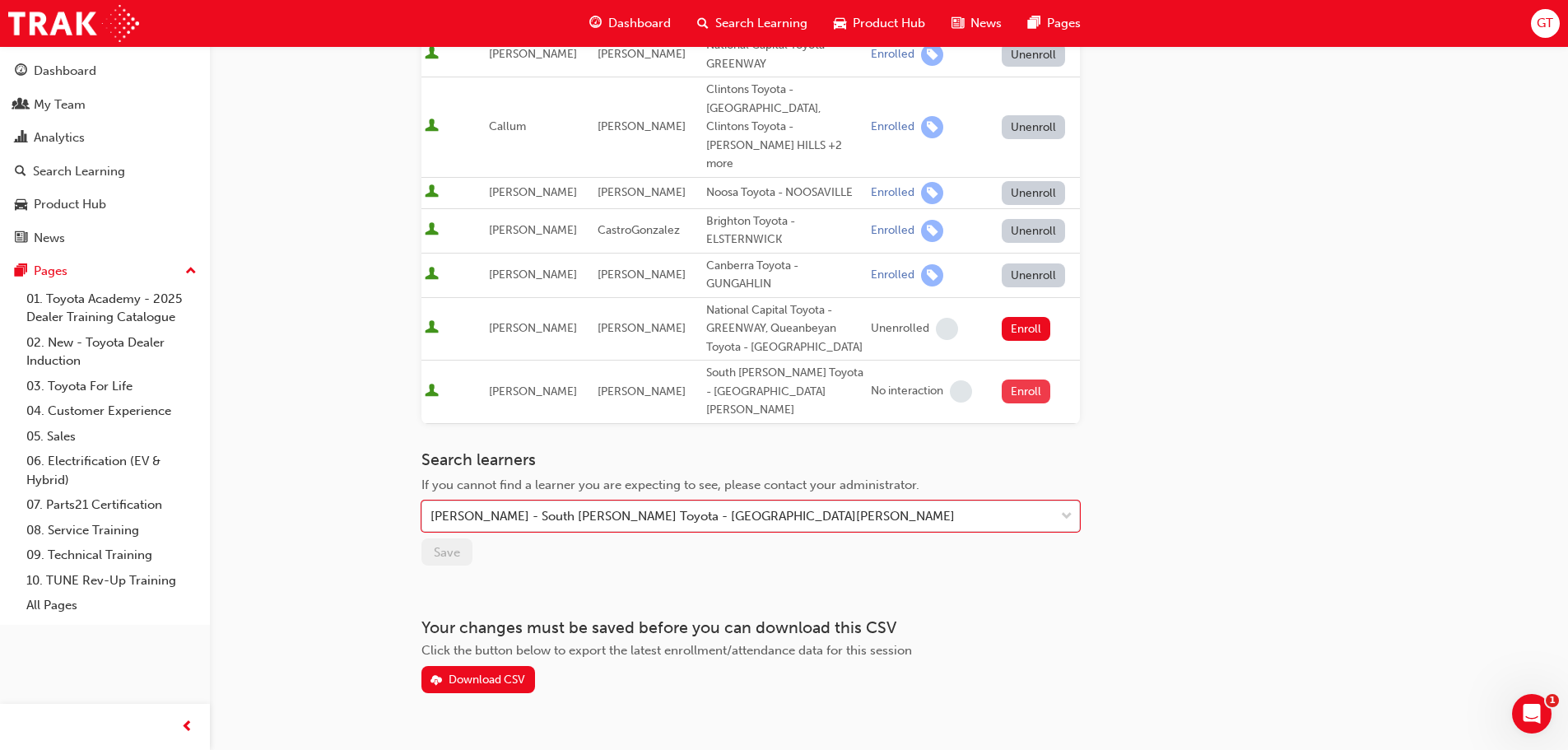
click at [1008, 380] on button "Enroll" at bounding box center [1026, 391] width 49 height 24
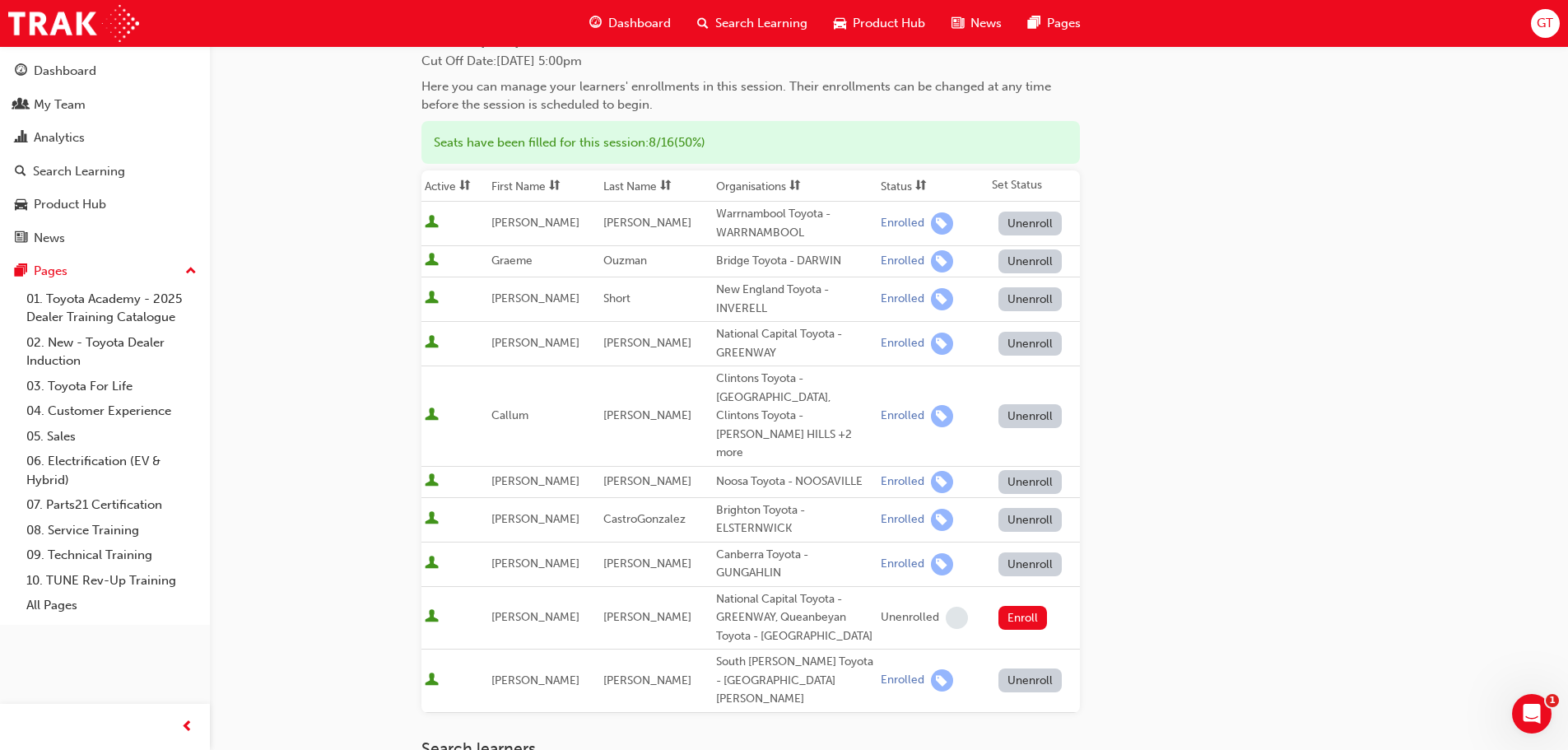
scroll to position [330, 0]
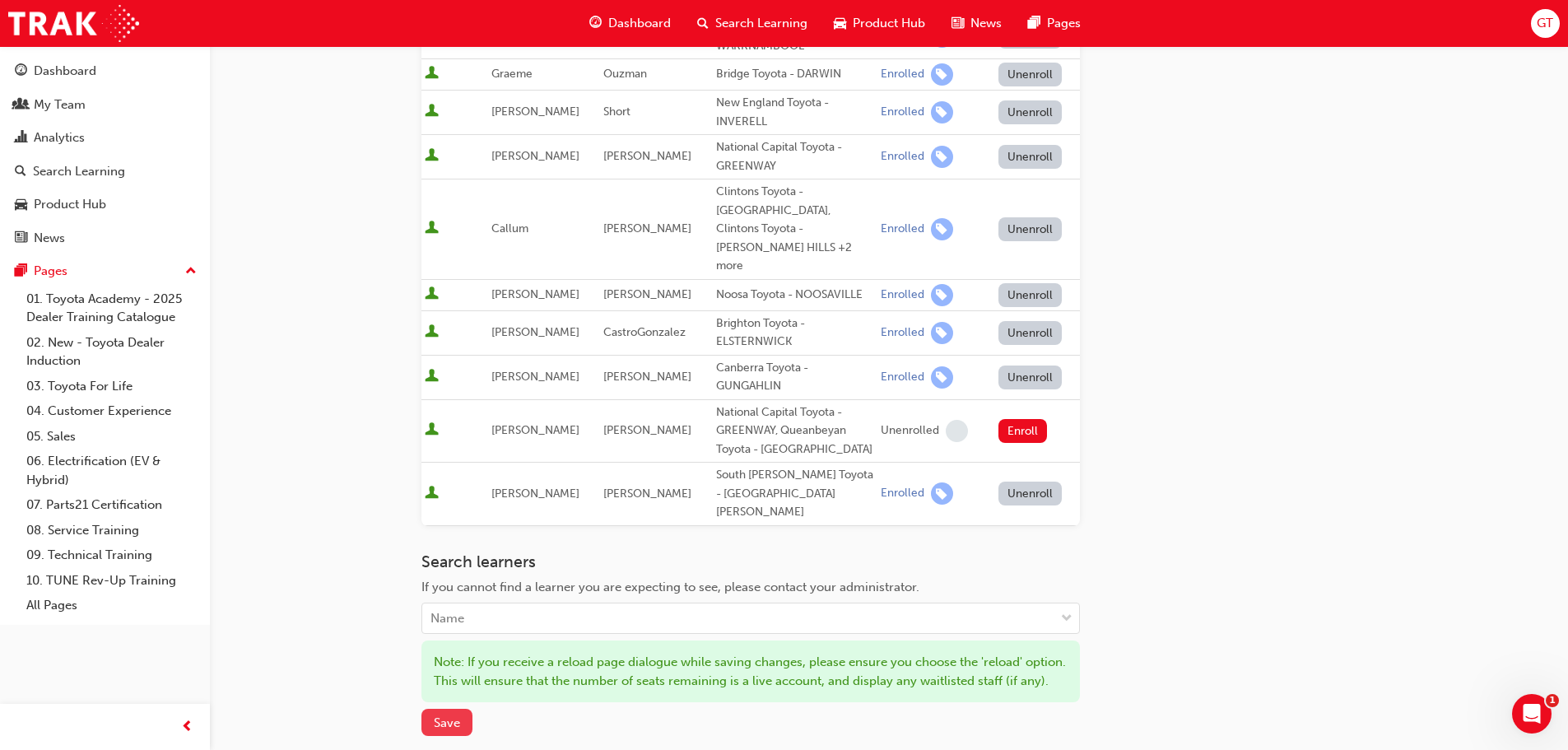
click at [461, 709] on button "Save" at bounding box center [447, 723] width 51 height 27
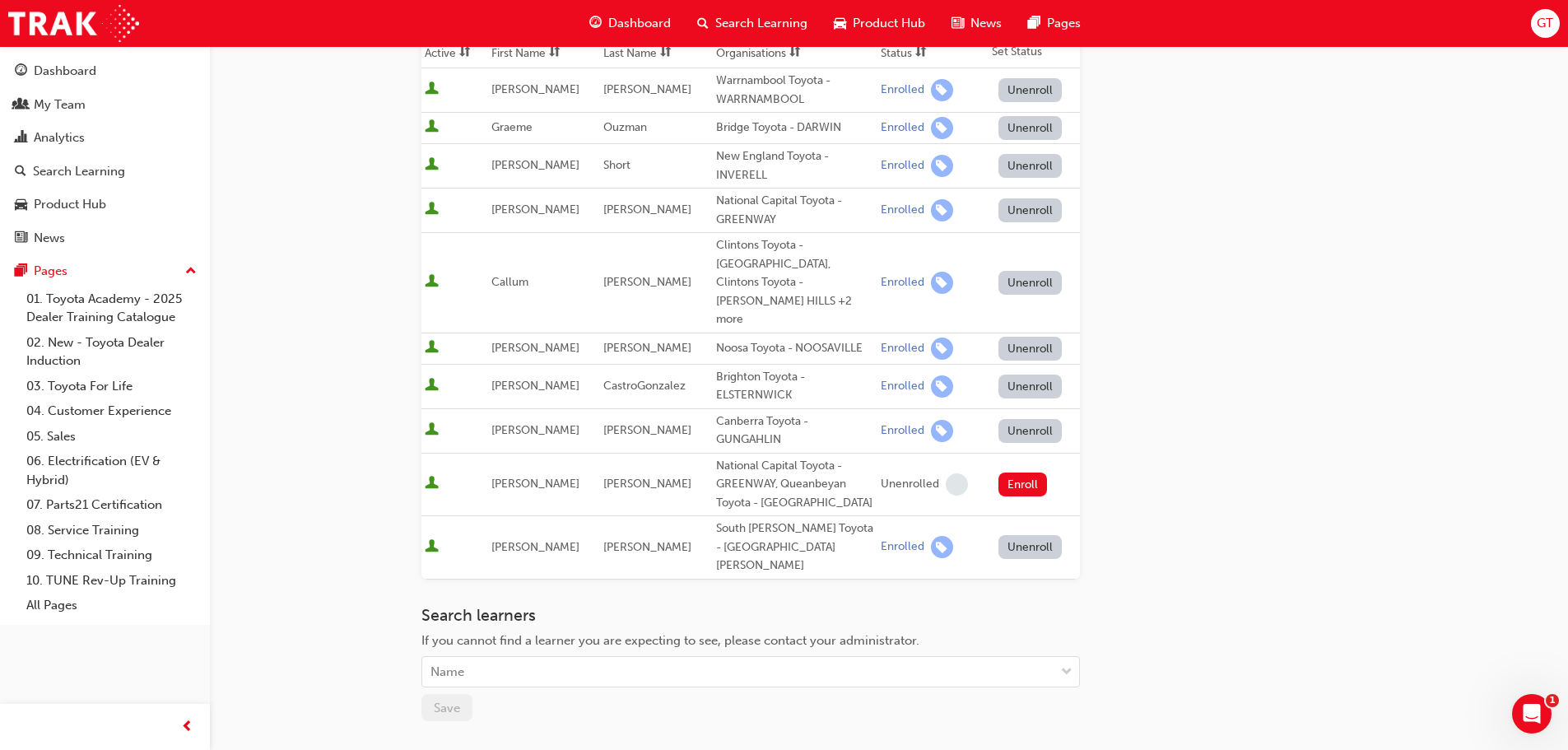
scroll to position [247, 0]
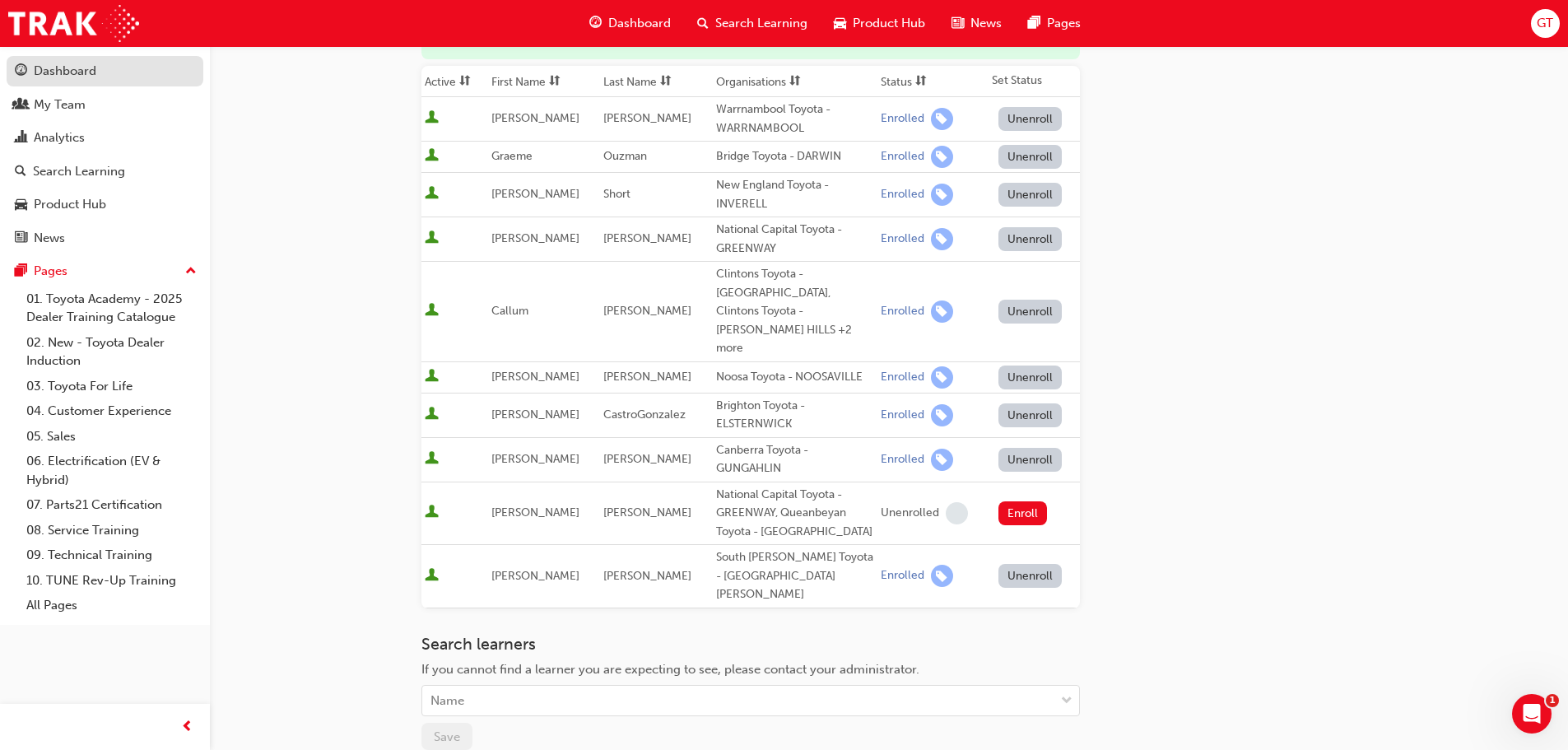
click at [79, 74] on div "Dashboard" at bounding box center [64, 71] width 63 height 19
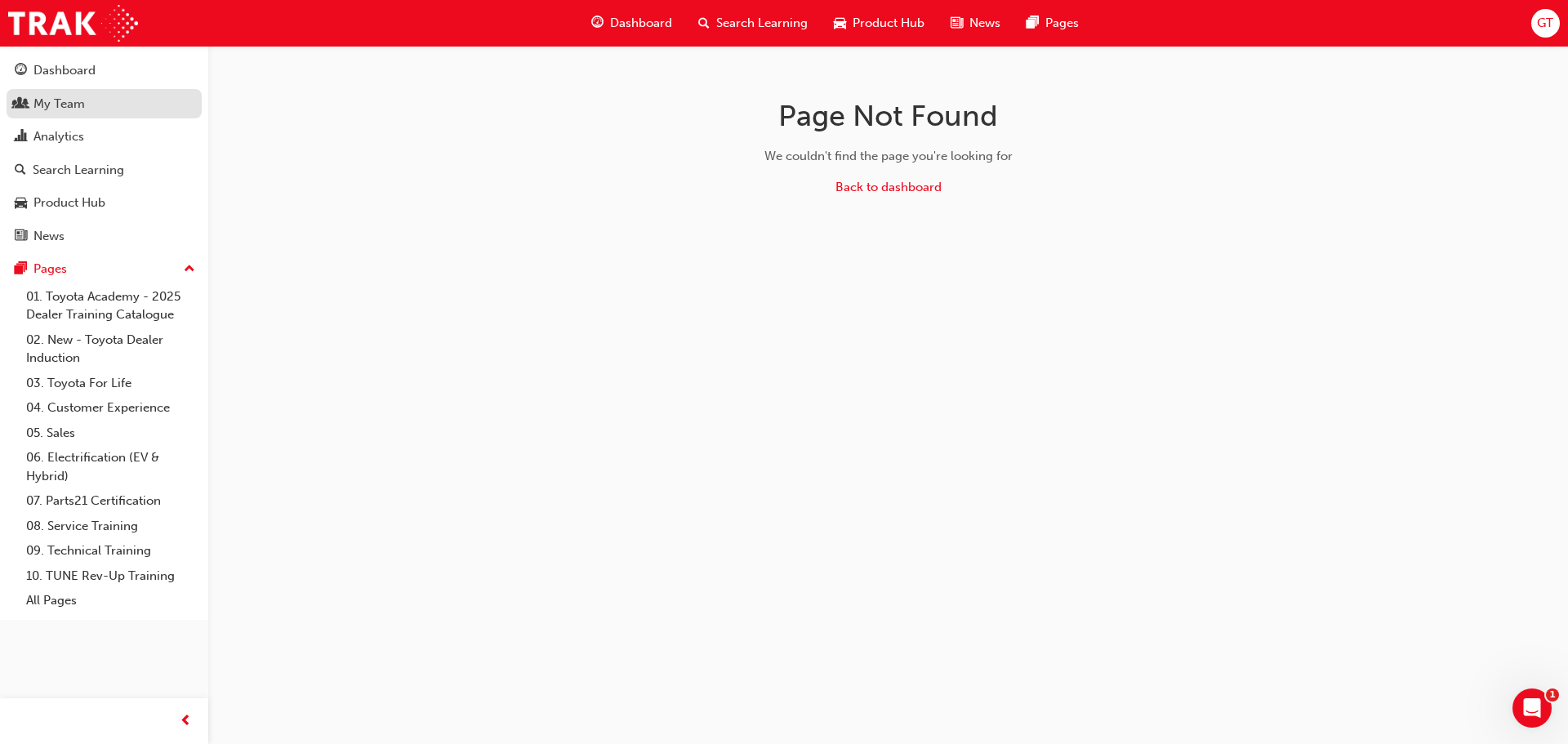
click at [60, 99] on div "My Team" at bounding box center [59, 103] width 52 height 18
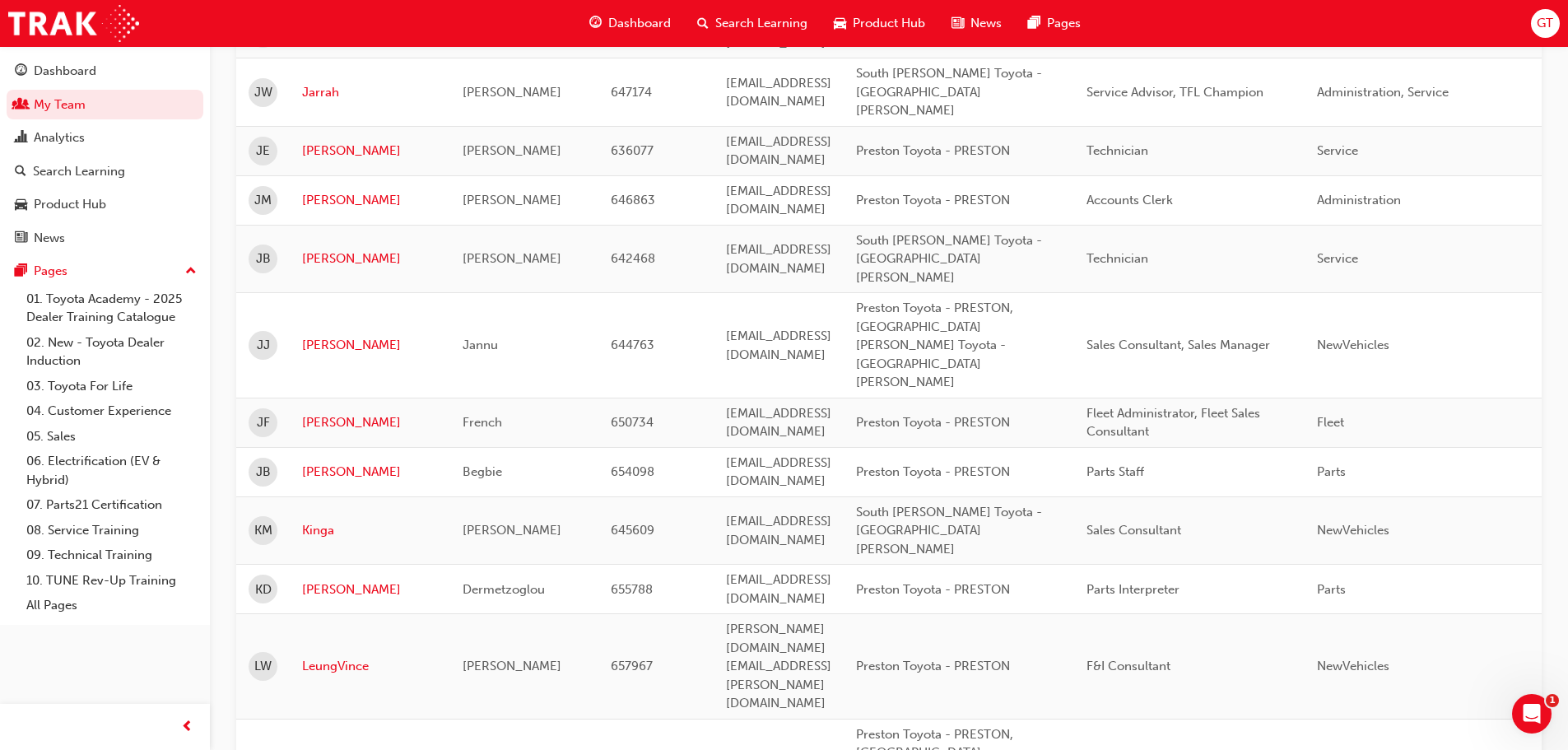
scroll to position [2069, 0]
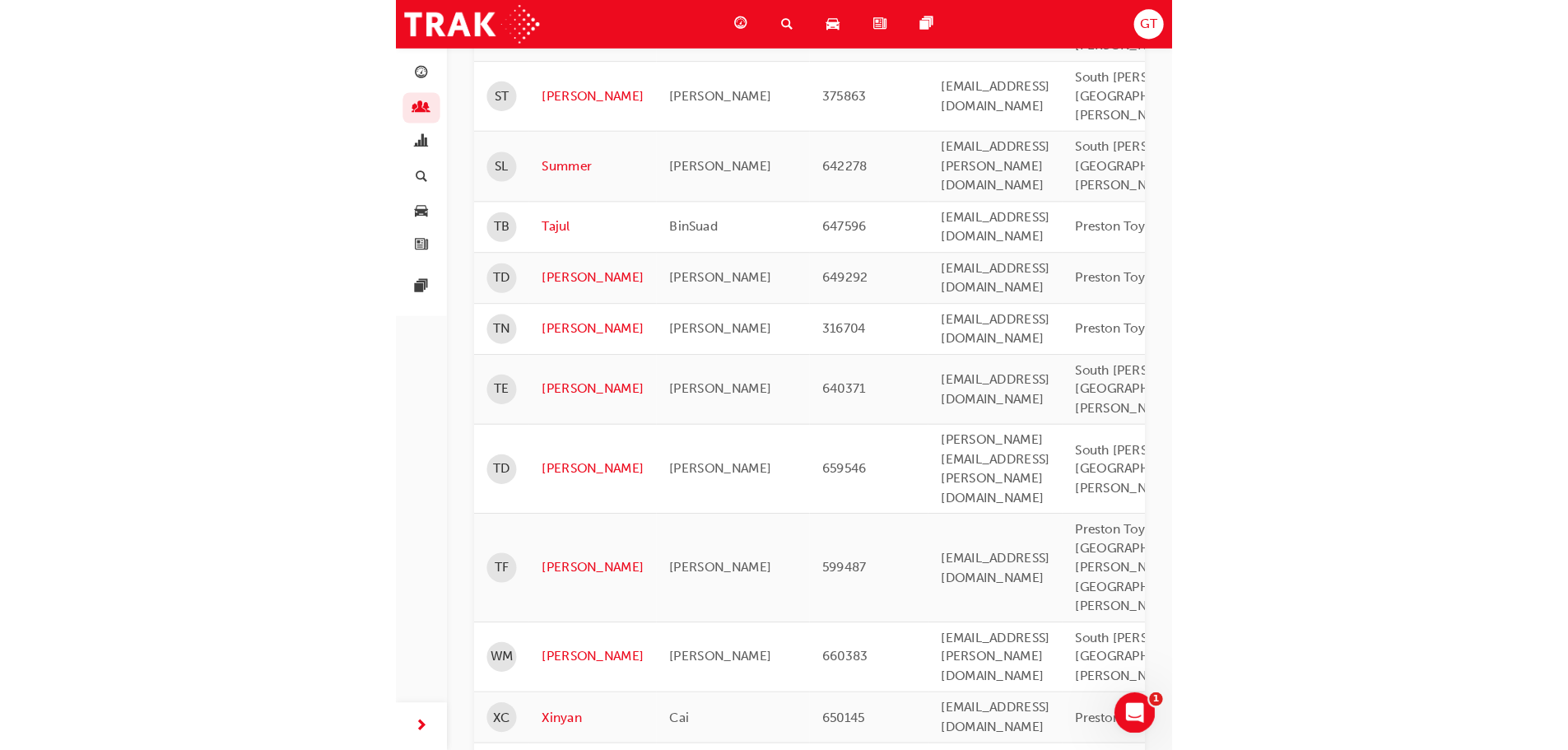
scroll to position [636, 0]
